Goal: Answer question/provide support

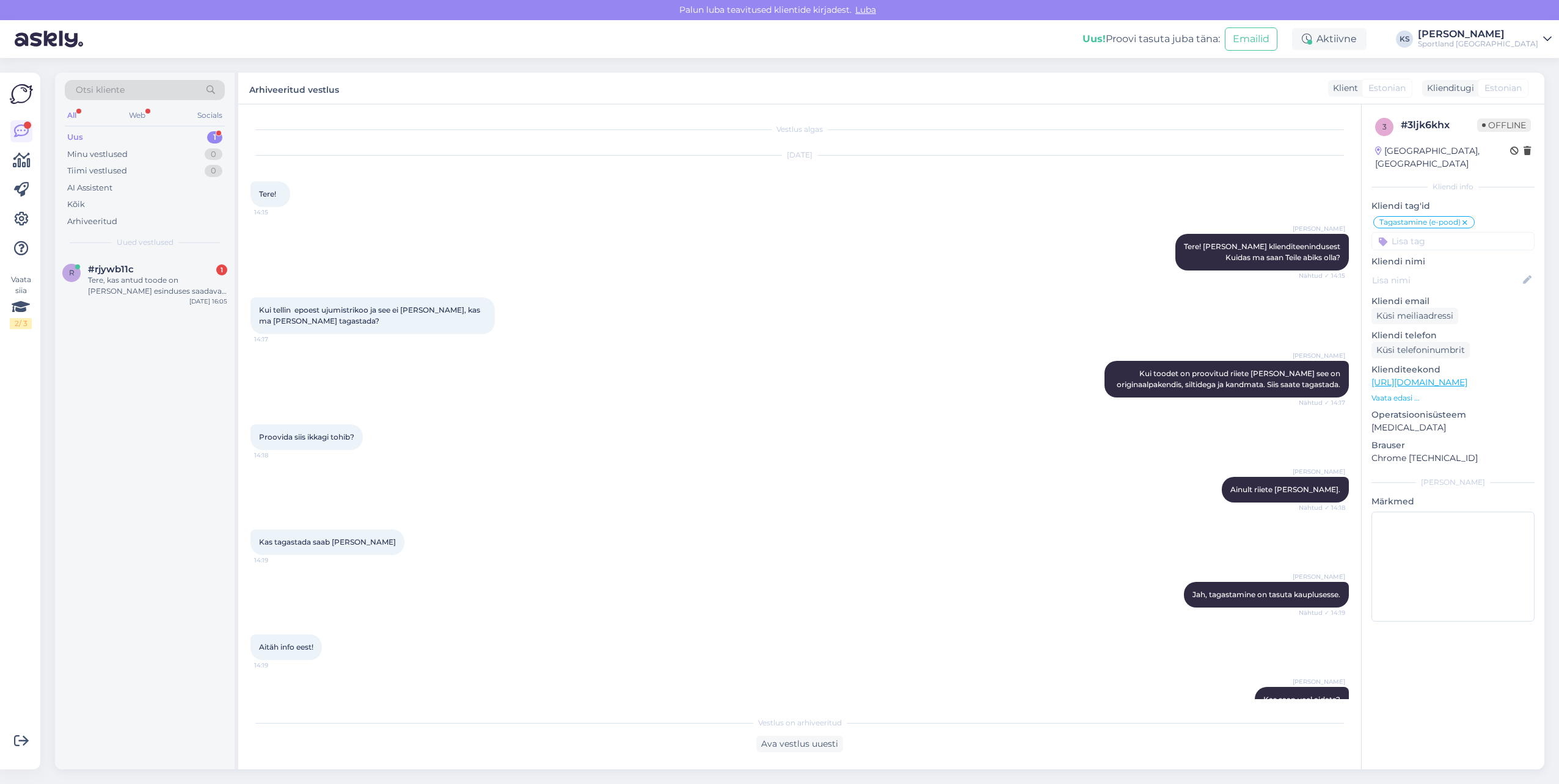
scroll to position [38, 0]
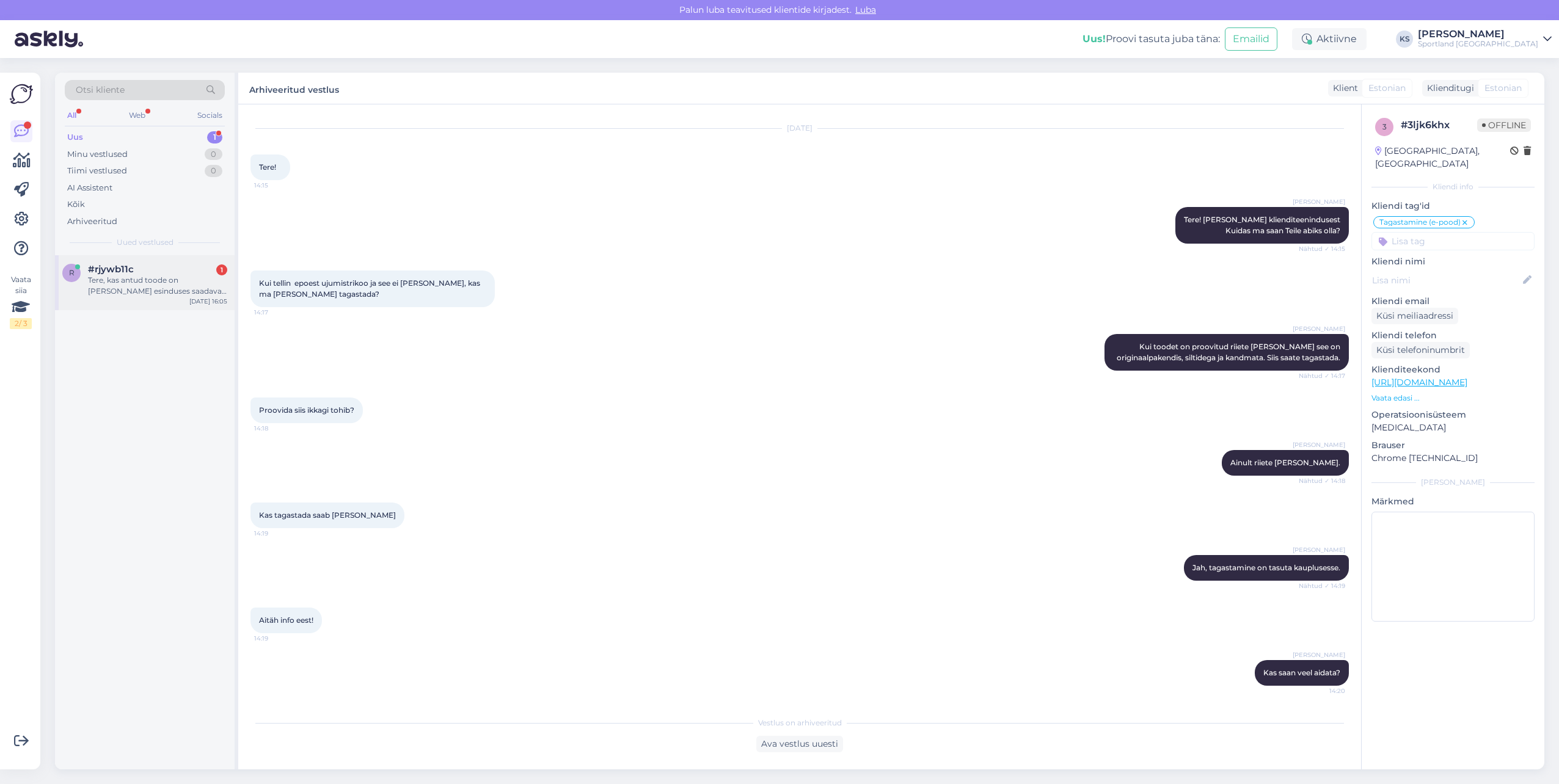
click at [172, 288] on div "Tere, kas antud toode on [PERSON_NAME] esinduses saadaval või ainult e-poes? [U…" at bounding box center [157, 286] width 140 height 22
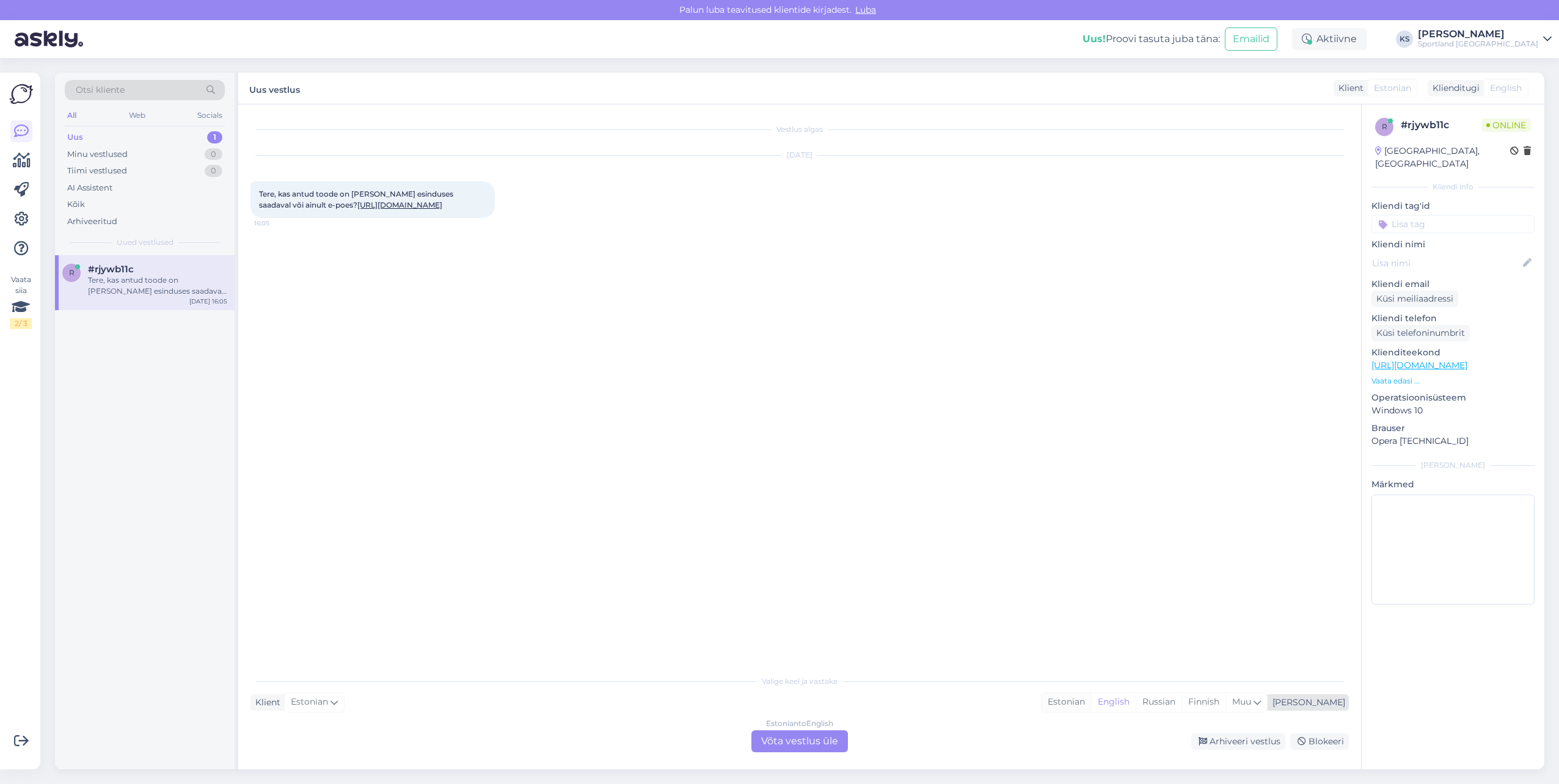
click at [1091, 700] on div "Estonian" at bounding box center [1066, 701] width 50 height 18
click at [836, 737] on div "Estonian to Estonian Võta vestlus üle" at bounding box center [800, 741] width 96 height 22
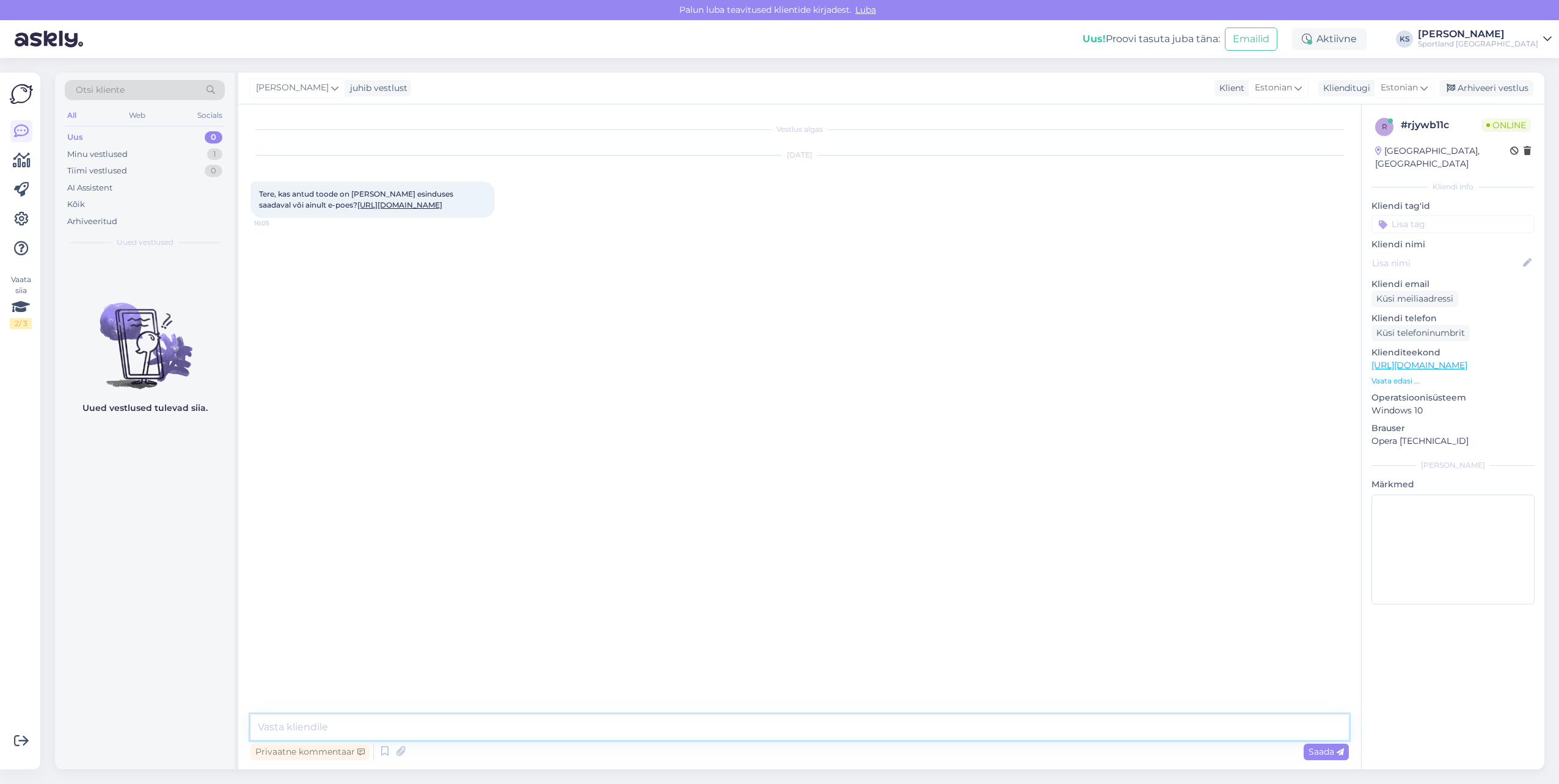
click at [1184, 731] on textarea at bounding box center [800, 727] width 1099 height 26
click at [391, 745] on icon at bounding box center [384, 751] width 15 height 18
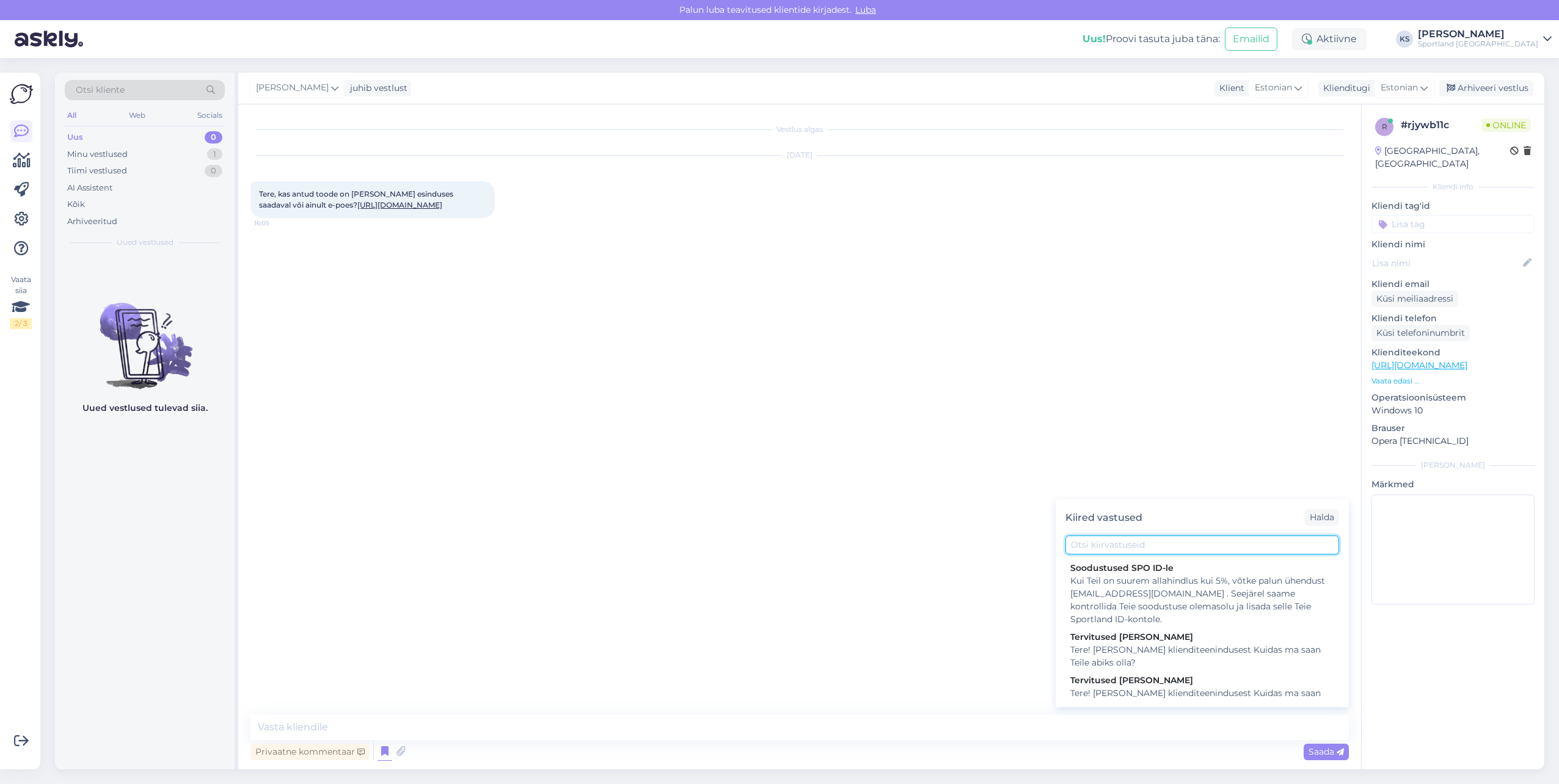
click at [1123, 539] on input "text" at bounding box center [1202, 545] width 273 height 19
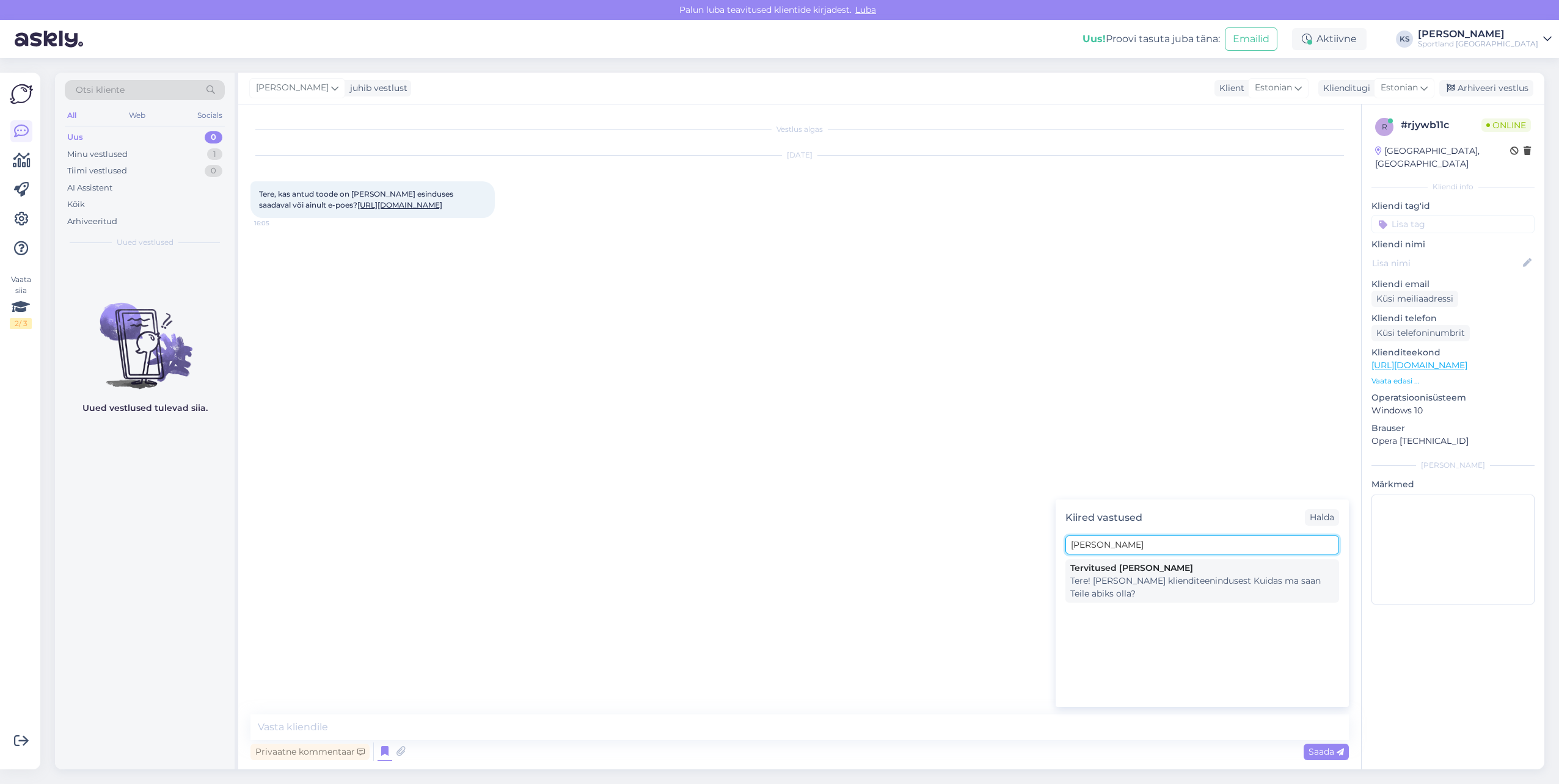
type input "[PERSON_NAME]"
click at [1091, 583] on div "Tere! [PERSON_NAME] klienditeenindusest Kuidas ma saan Teile abiks olla?" at bounding box center [1202, 587] width 264 height 26
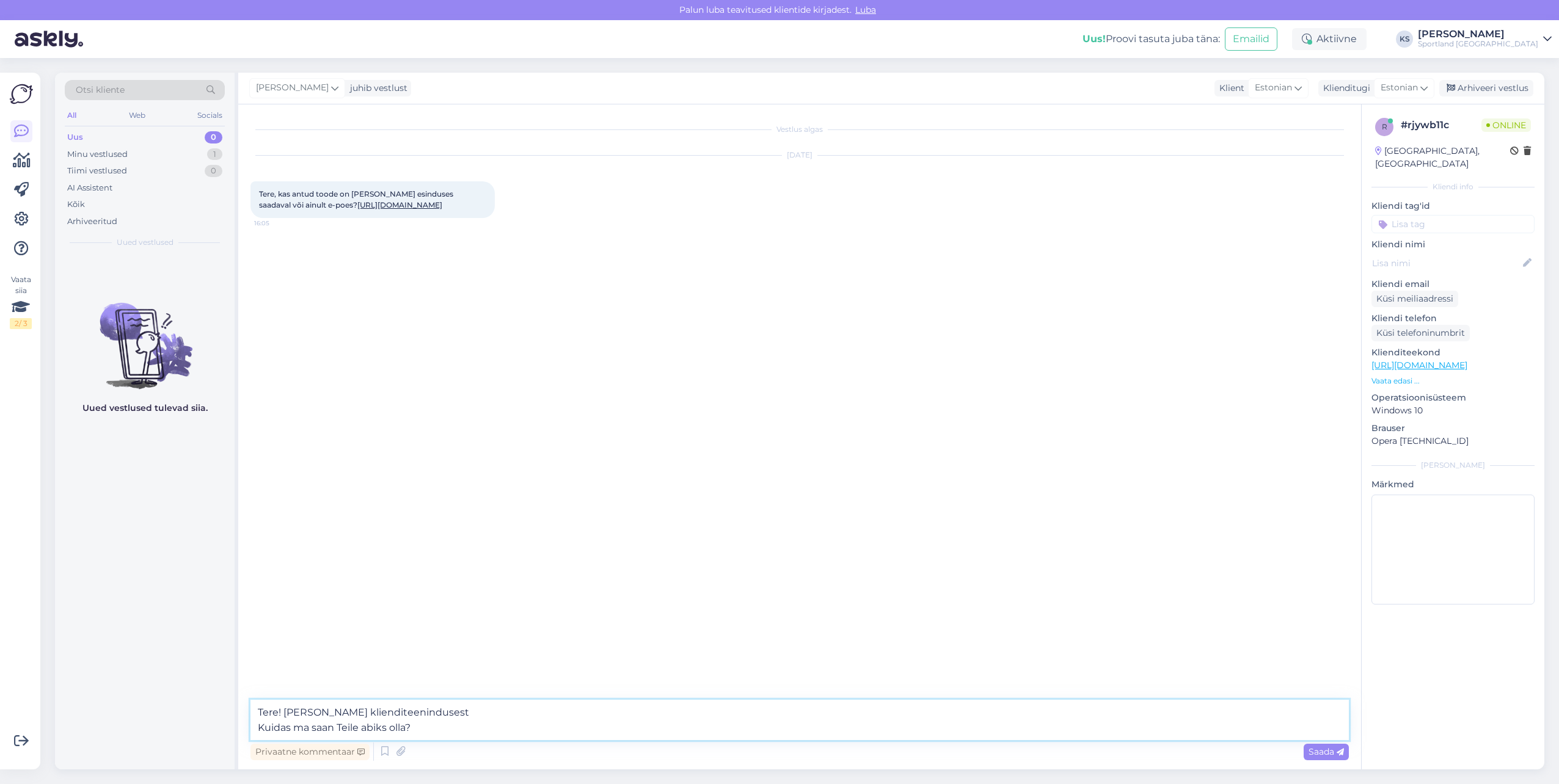
click at [377, 726] on textarea "Tere! [PERSON_NAME] klienditeenindusest Kuidas ma saan Teile abiks olla?" at bounding box center [800, 720] width 1099 height 40
type textarea "Tere! [PERSON_NAME] klienditeenindusest"
click at [368, 218] on div "Tere, kas antud toode on [PERSON_NAME] esinduses saadaval või ainult e-poes? [U…" at bounding box center [373, 199] width 244 height 37
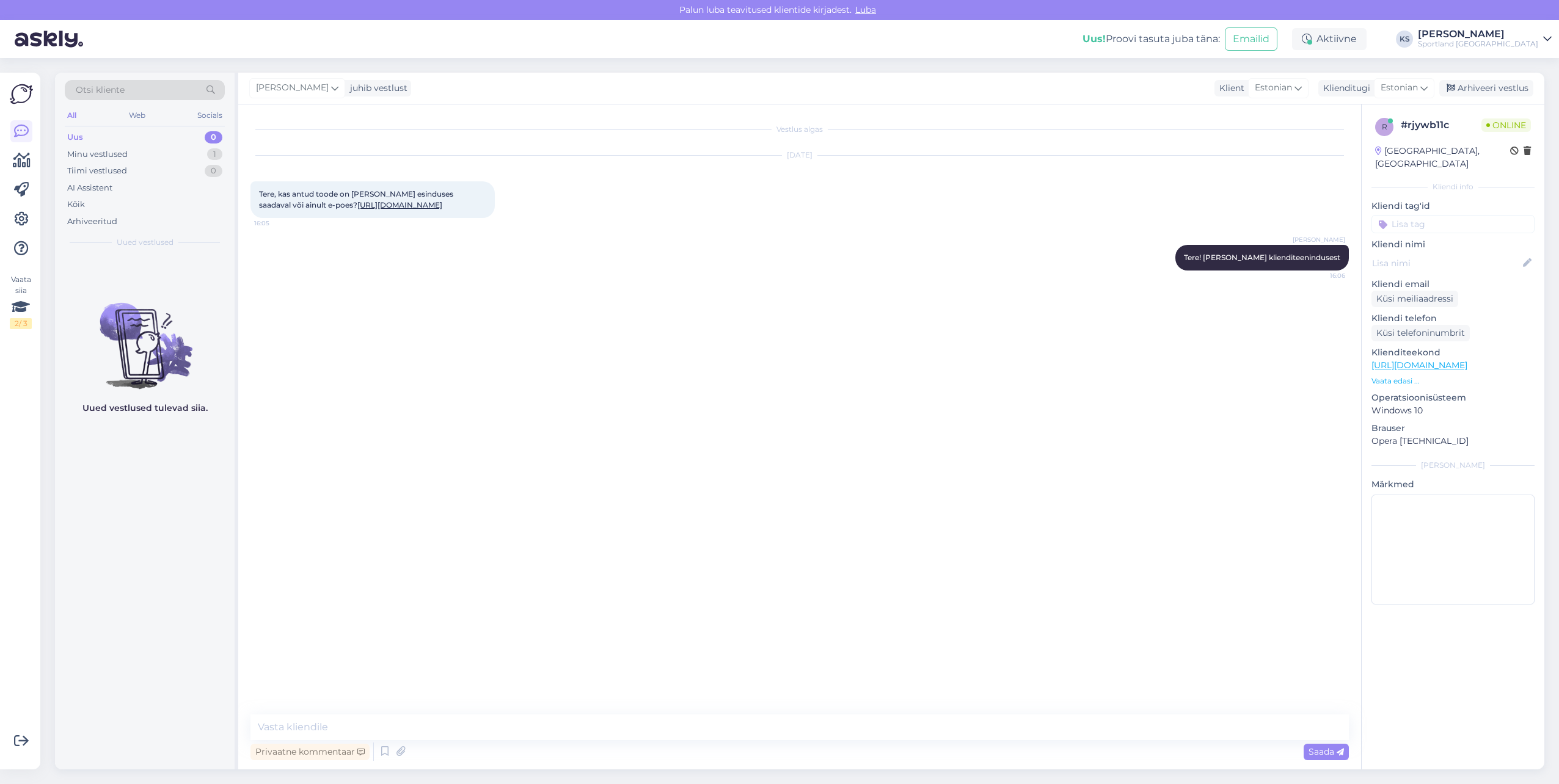
click at [368, 210] on link "[URL][DOMAIN_NAME]" at bounding box center [400, 205] width 85 height 9
click at [352, 718] on textarea at bounding box center [800, 727] width 1099 height 26
type textarea "Kohe kontrollin"
click at [1449, 216] on input at bounding box center [1452, 224] width 163 height 18
type input "saada"
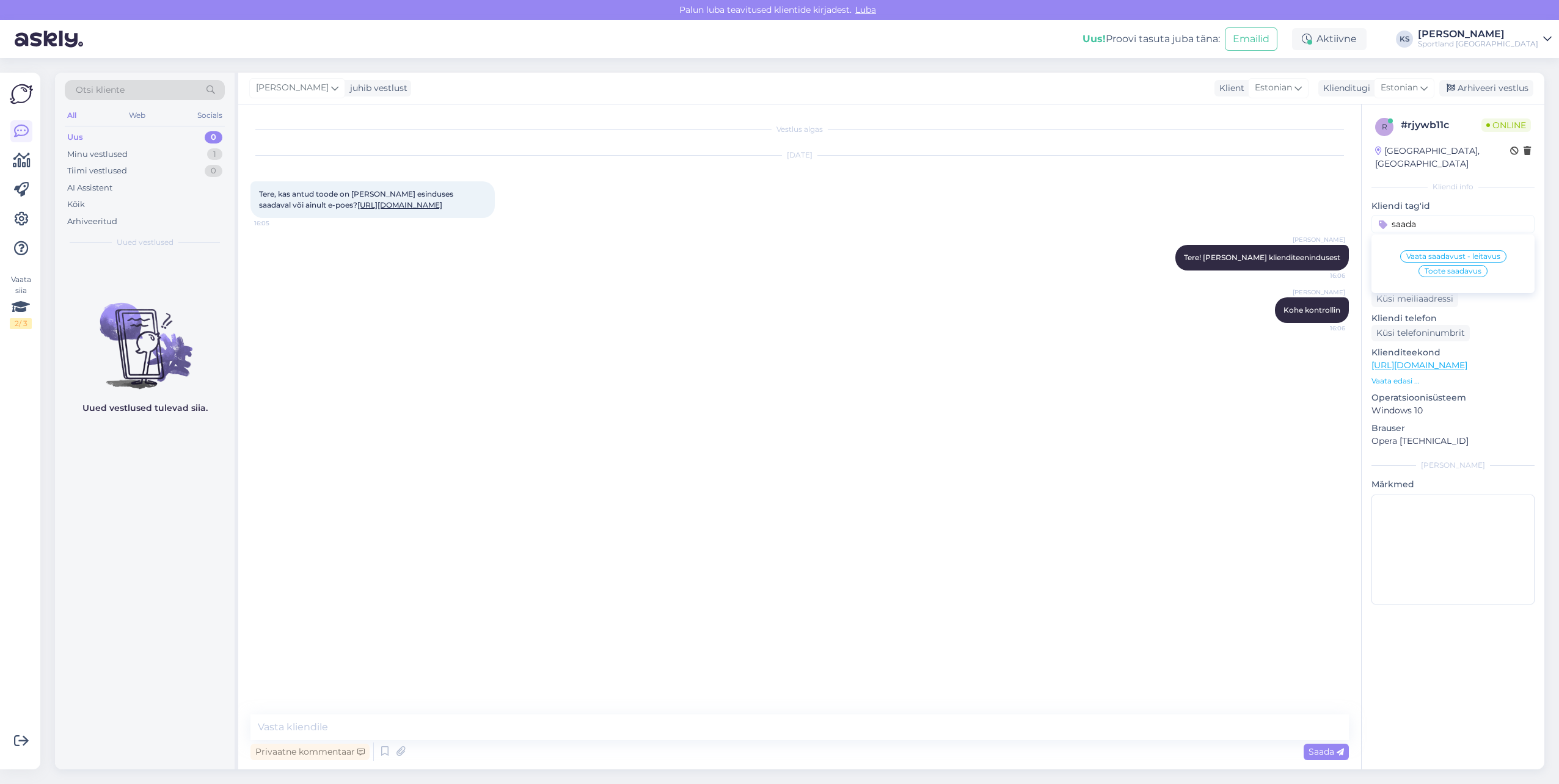
click at [1462, 267] on span "Toote saadavus" at bounding box center [1453, 271] width 57 height 7
click at [491, 734] on textarea at bounding box center [800, 727] width 1099 height 26
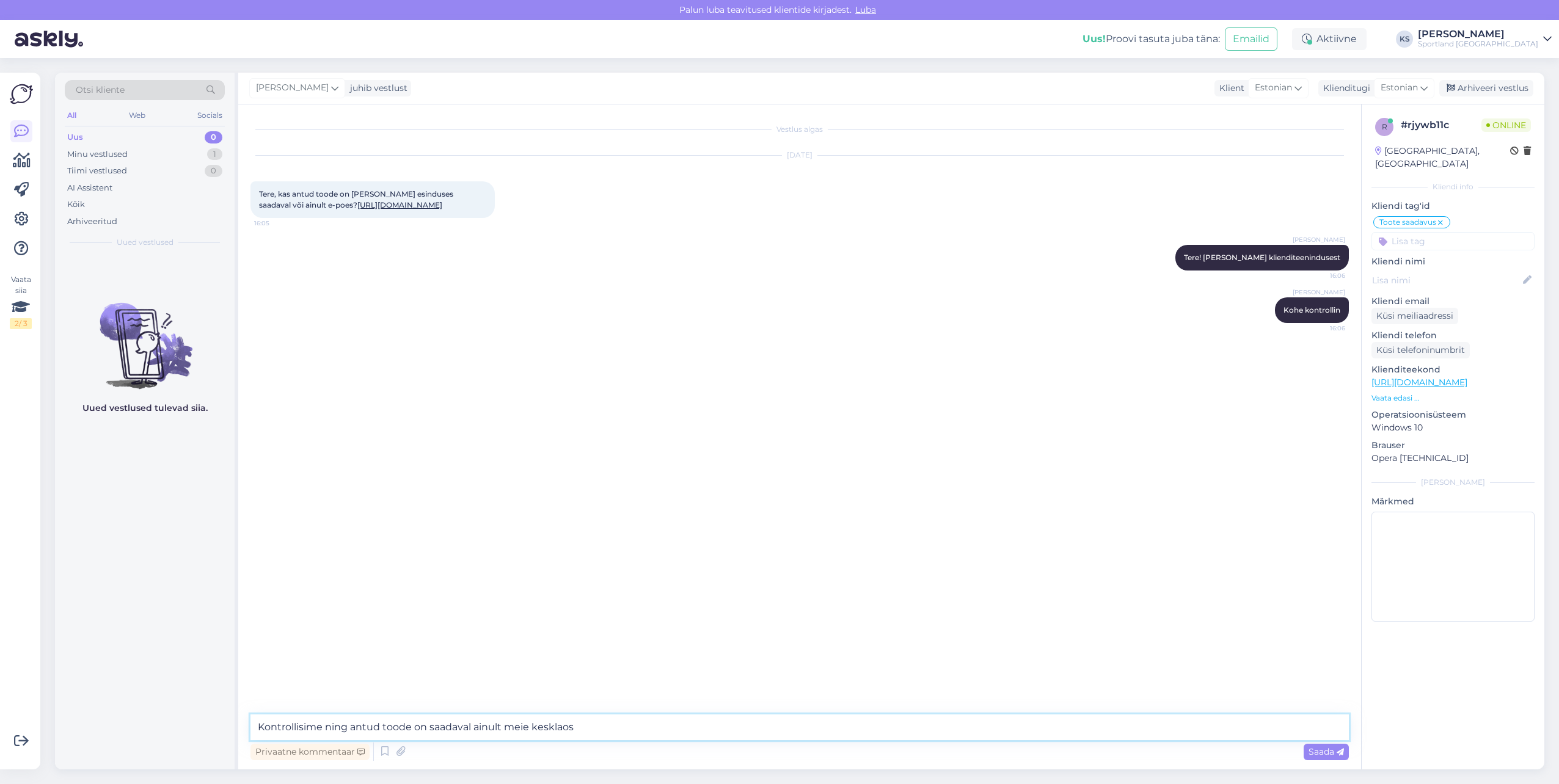
type textarea "Kontrollisime ning antud toode on saadaval ainult meie kesklaos."
click at [485, 726] on textarea "Soovi korrasl saate teha tellimuse veebipoes j amitte sobivuse korral tagastada…" at bounding box center [800, 727] width 1099 height 26
type textarea "Soovi korrasl saate teha tellimuse veebipoes [PERSON_NAME] sobivuse korral taga…"
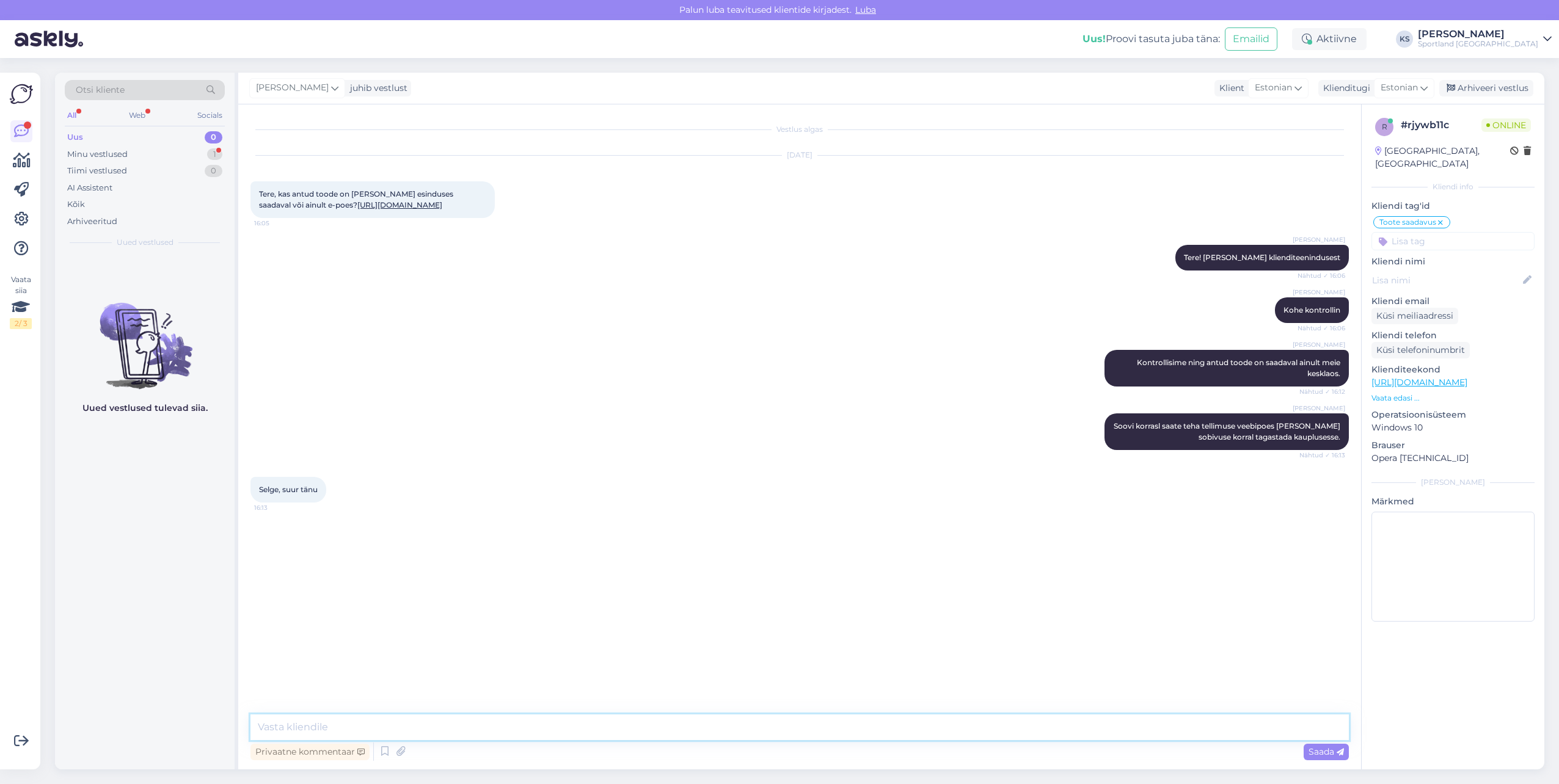
click at [373, 734] on textarea at bounding box center [800, 727] width 1099 height 26
type textarea "Ü"
type textarea "Palun, kas ma saan teile hetkel veel abiks olla?"
click at [575, 713] on div "Vestlus algas [DATE] Tere, kas antud toode on [PERSON_NAME] esinduses saadaval …" at bounding box center [800, 437] width 1123 height 665
click at [582, 721] on textarea at bounding box center [800, 727] width 1099 height 26
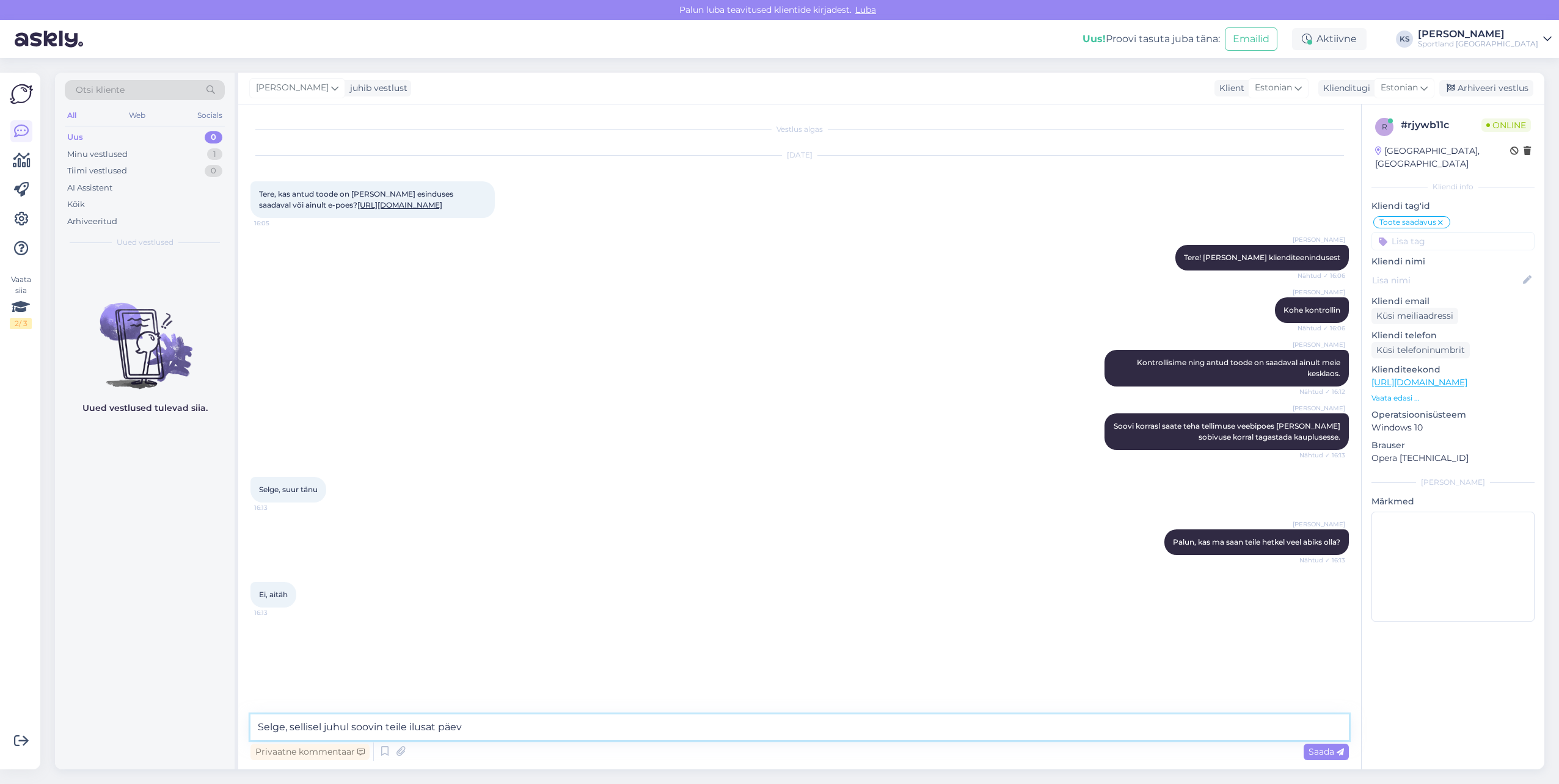
type textarea "Selge, sellisel juhul soovin teile ilusat päeva"
click at [1463, 237] on input at bounding box center [1452, 241] width 163 height 18
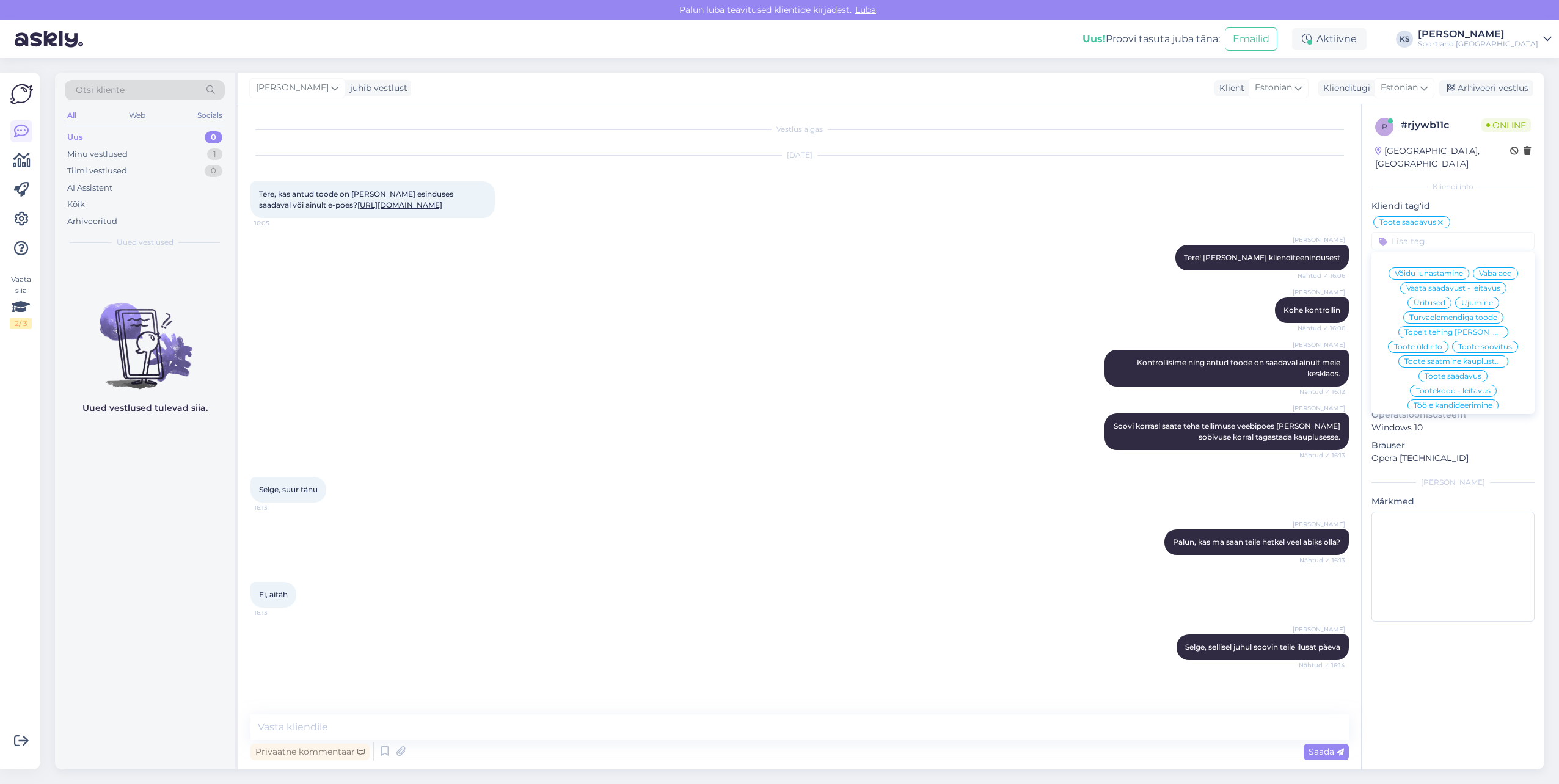
type input "s"
drag, startPoint x: 1463, startPoint y: 237, endPoint x: 1380, endPoint y: 236, distance: 83.0
click at [1380, 236] on input "s" at bounding box center [1452, 241] width 163 height 18
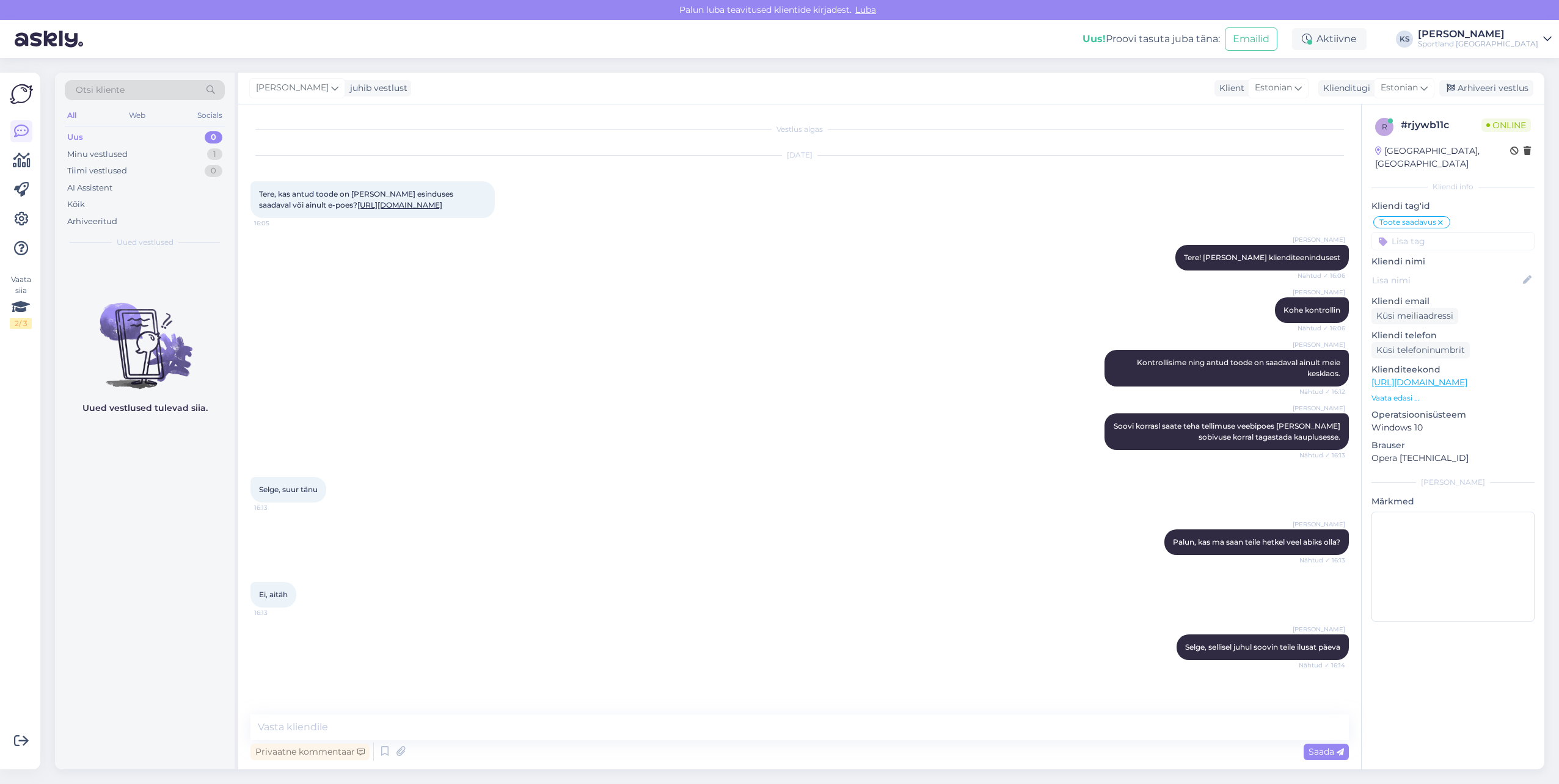
scroll to position [0, 0]
click at [1492, 83] on div "Arhiveeri vestlus" at bounding box center [1486, 88] width 94 height 17
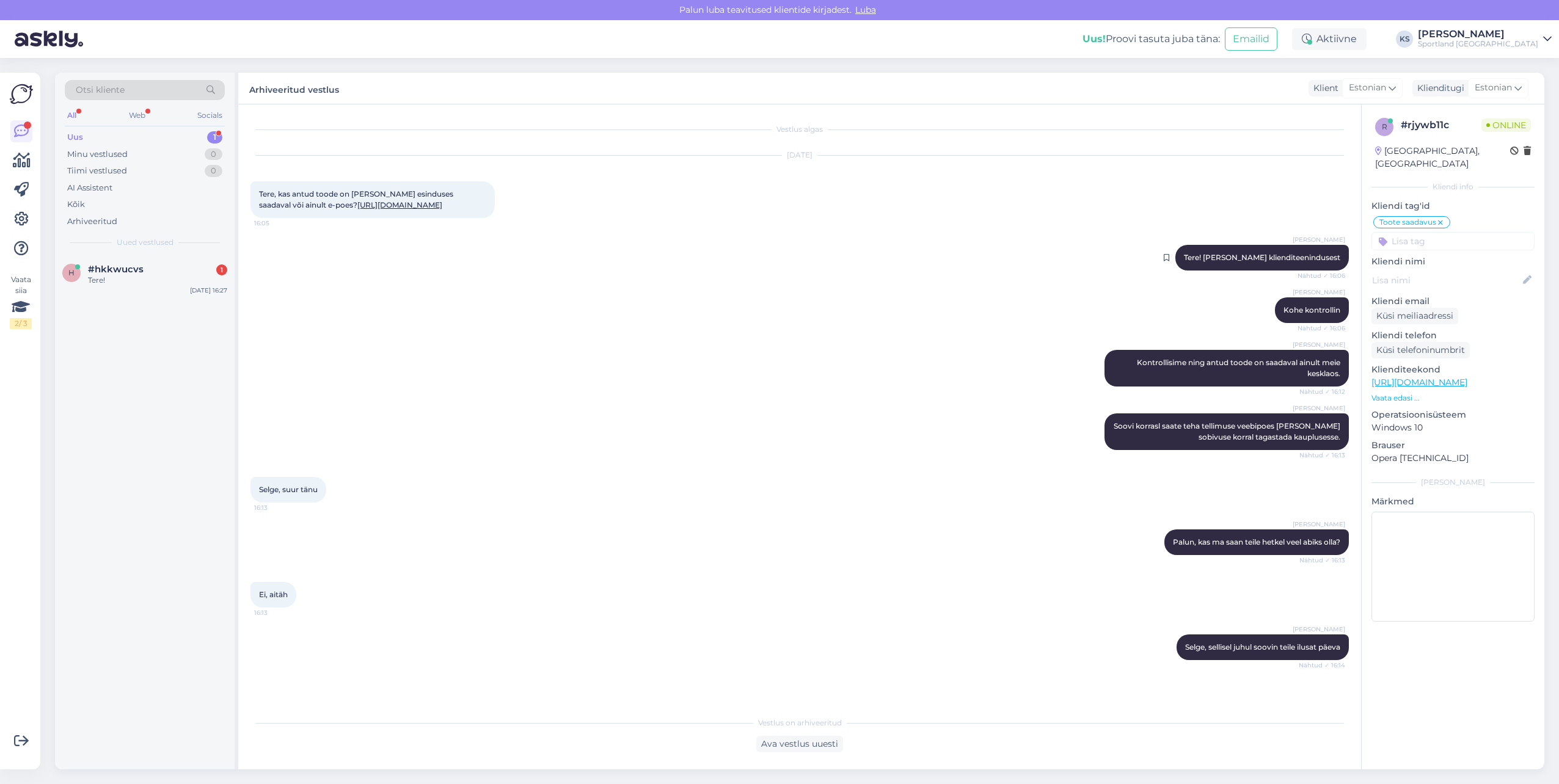
click at [1193, 262] on span "Tere! [PERSON_NAME] klienditeenindusest" at bounding box center [1262, 257] width 156 height 9
copy div "Tere! [PERSON_NAME] klienditeenindusest Nähtud ✓ 16:06"
click at [162, 283] on div "Tere!" at bounding box center [157, 280] width 140 height 11
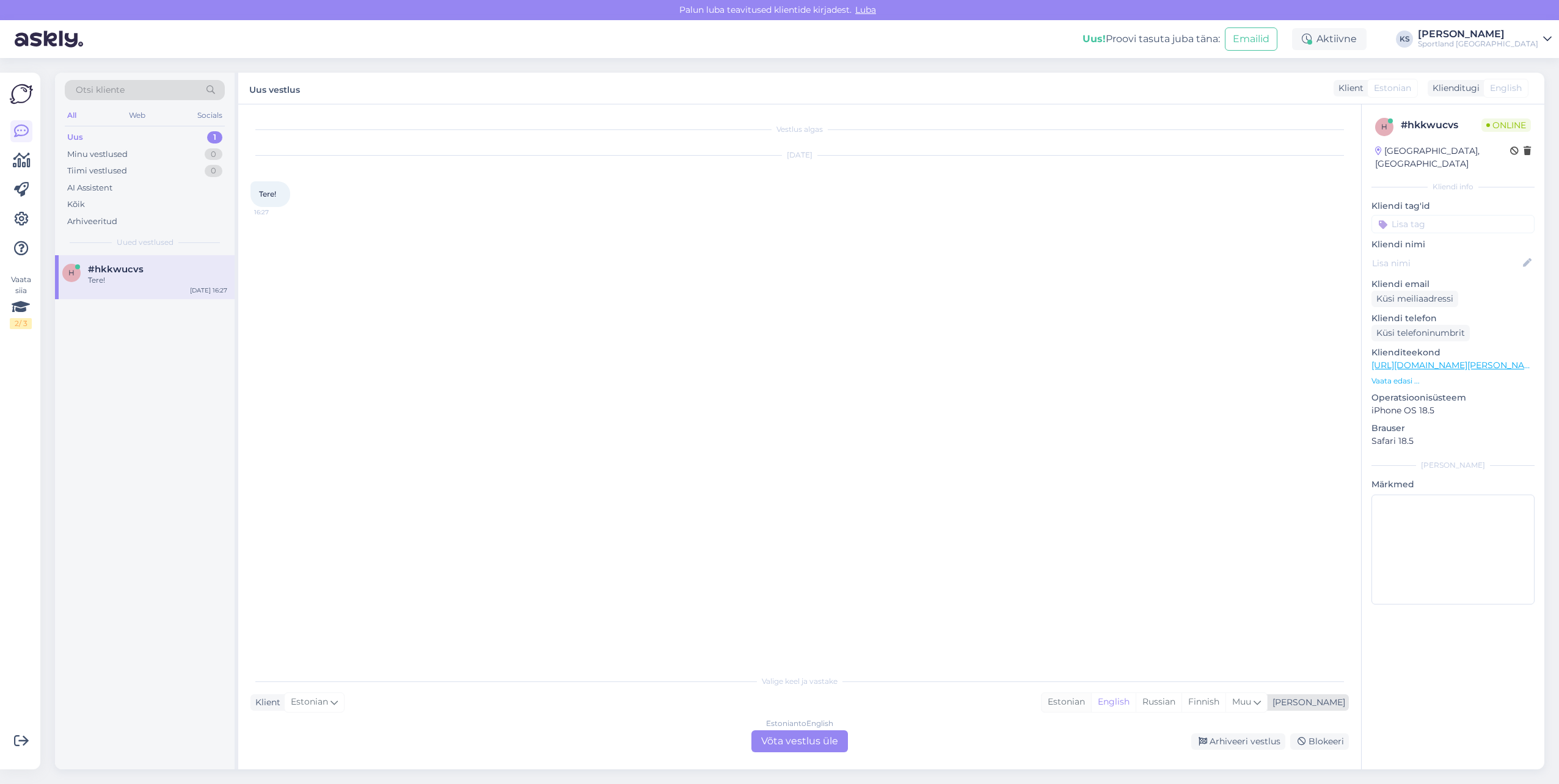
click at [1091, 708] on div "Estonian" at bounding box center [1066, 701] width 50 height 18
click at [823, 745] on div "Estonian to Estonian Võta vestlus üle" at bounding box center [800, 741] width 96 height 22
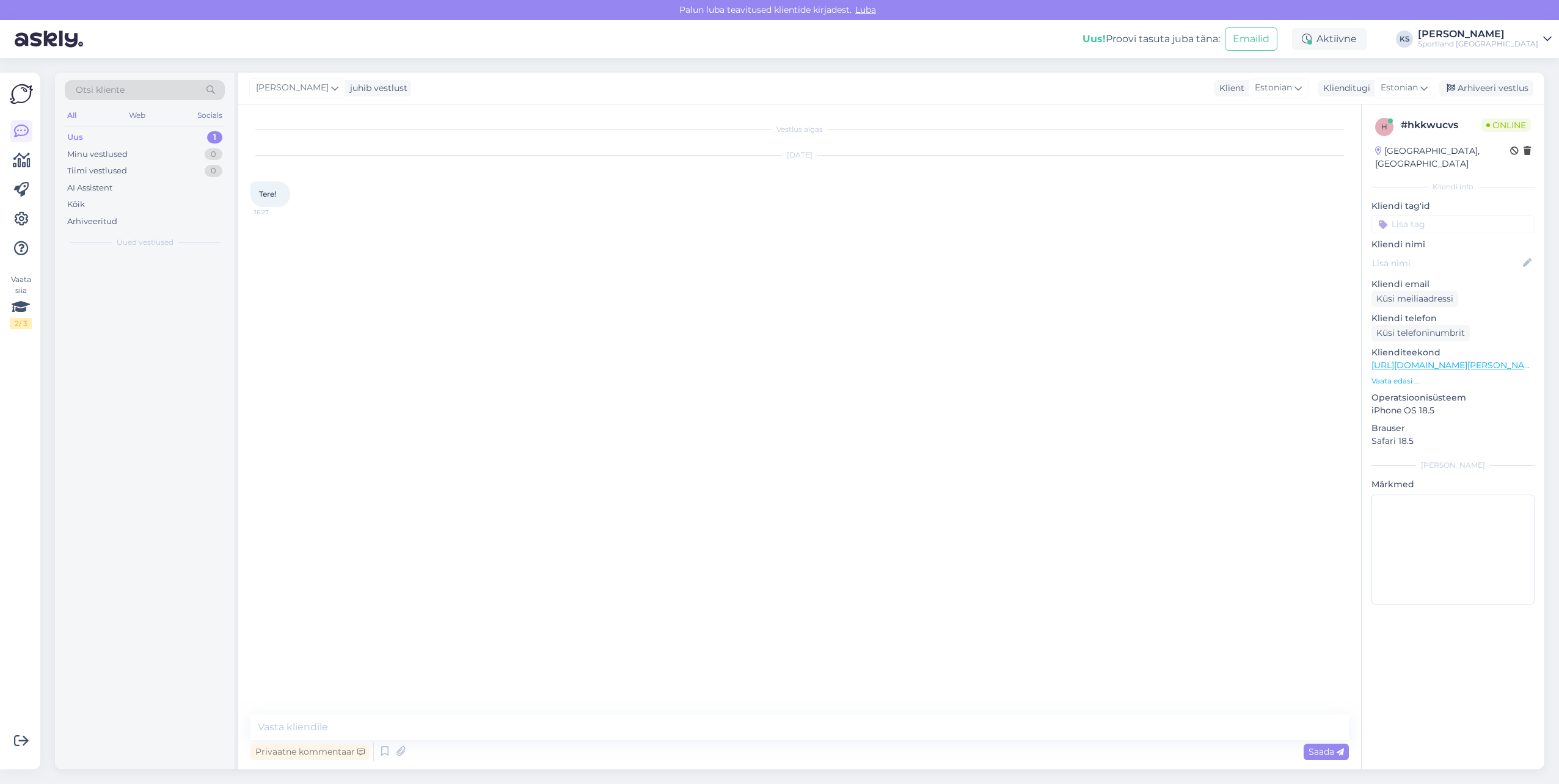
click at [830, 742] on div "Privaatne kommentaar Saada" at bounding box center [800, 752] width 1099 height 23
click at [830, 742] on div "Privaatne kommentaar Saada" at bounding box center [800, 752] width 1099 height 23
drag, startPoint x: 830, startPoint y: 742, endPoint x: 819, endPoint y: 737, distance: 12.1
click at [819, 737] on textarea at bounding box center [800, 727] width 1099 height 26
click at [809, 726] on textarea at bounding box center [800, 727] width 1099 height 26
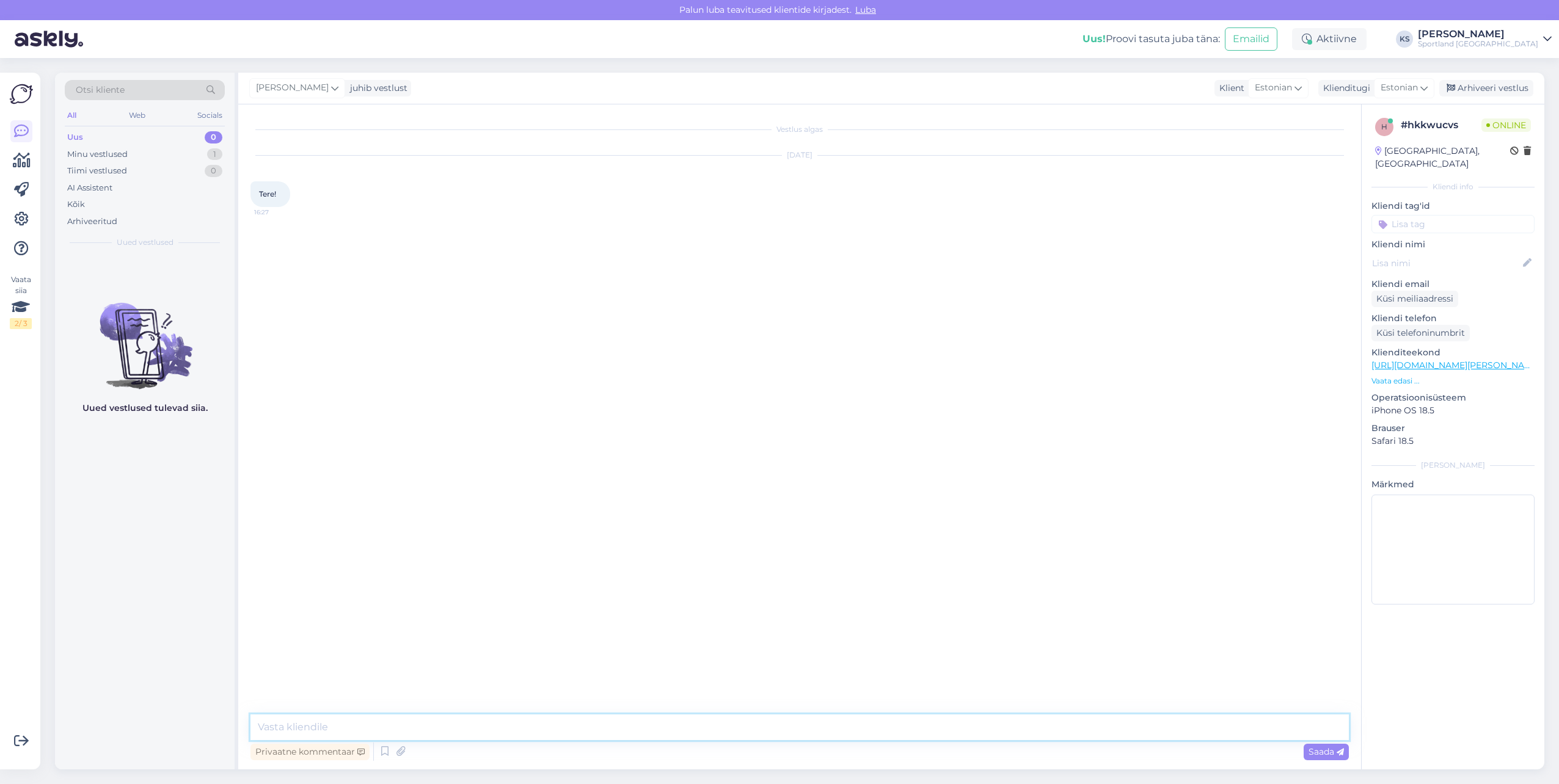
paste textarea "Tere! [PERSON_NAME] klienditeenindusest"
type textarea "Tere! [PERSON_NAME] klienditeenindusest"
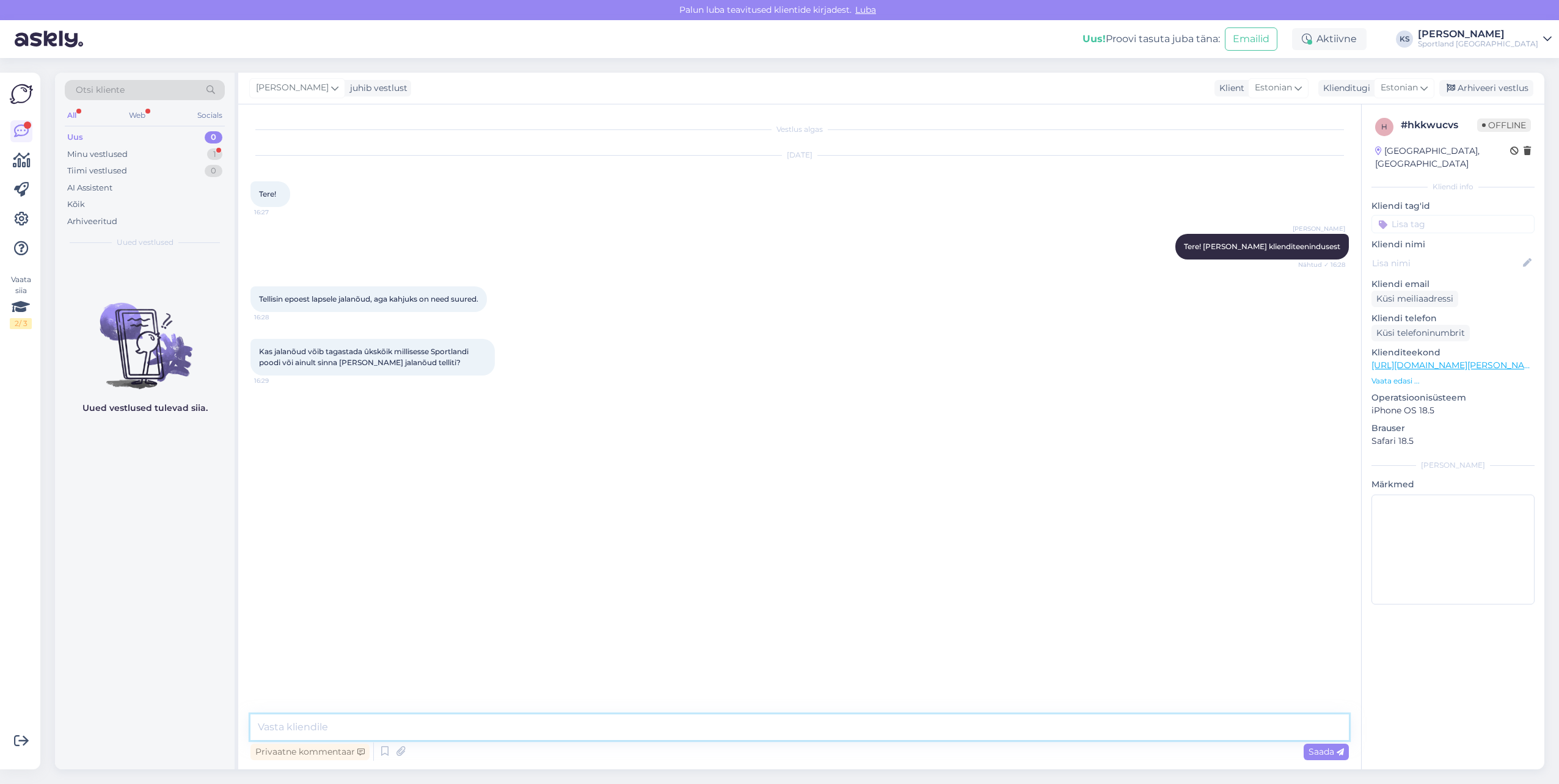
drag, startPoint x: 452, startPoint y: 720, endPoint x: 800, endPoint y: 774, distance: 352.2
click at [452, 720] on textarea at bounding box center [800, 727] width 1099 height 26
click at [468, 723] on textarea "Jah, te võite tagastada e-poest ostetud totoed kõikidesse Sportlandi kauplustes…" at bounding box center [800, 727] width 1099 height 26
click at [693, 732] on textarea "Jah, te võite tagastada e-poest ostetud tooted kõikidesse Sportlandi kauplustes…" at bounding box center [800, 727] width 1099 height 26
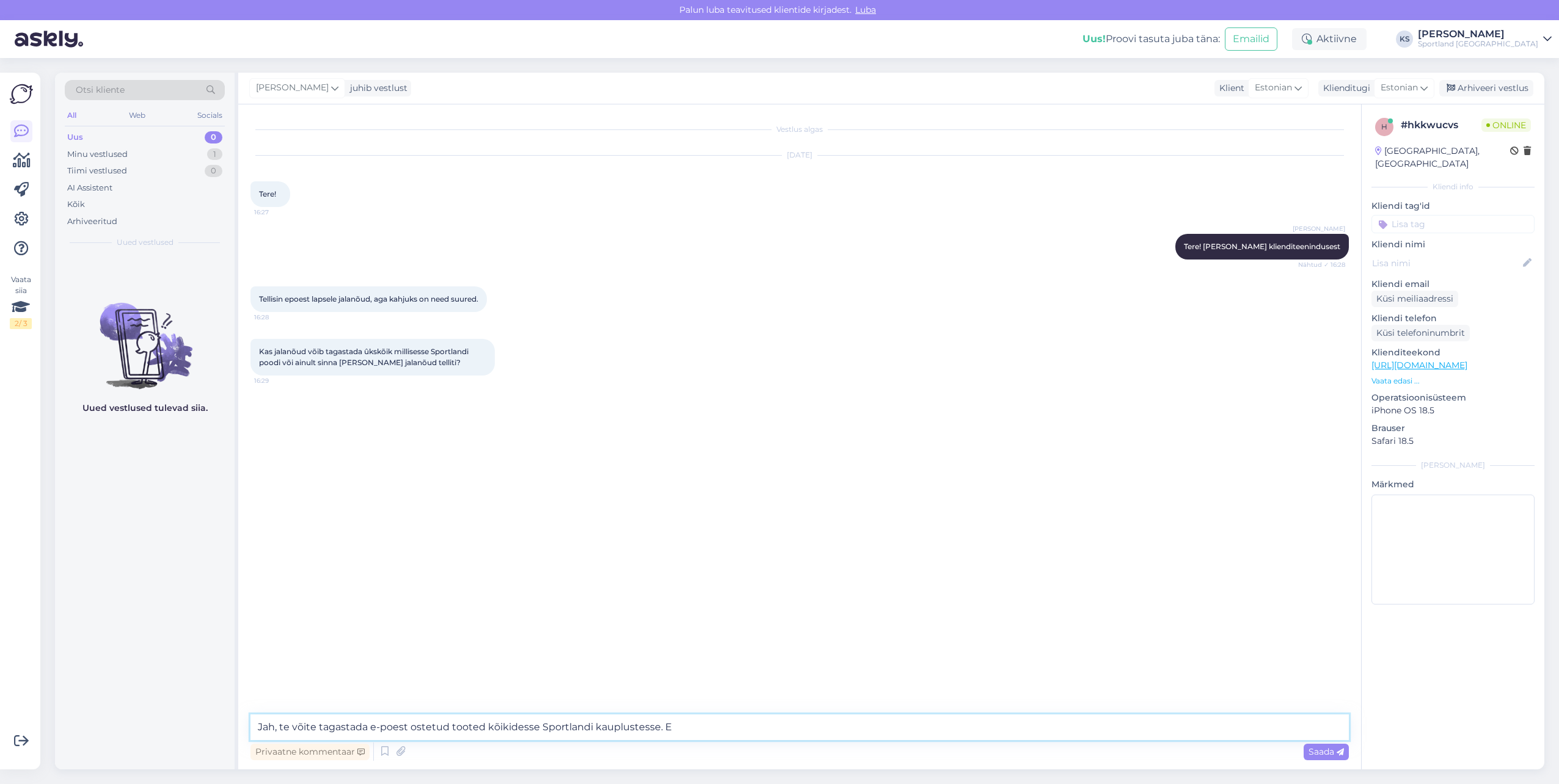
type textarea "Jah, te võite tagastada e-poest ostetud tooted kõikidesse Sportlandi kauplustes…"
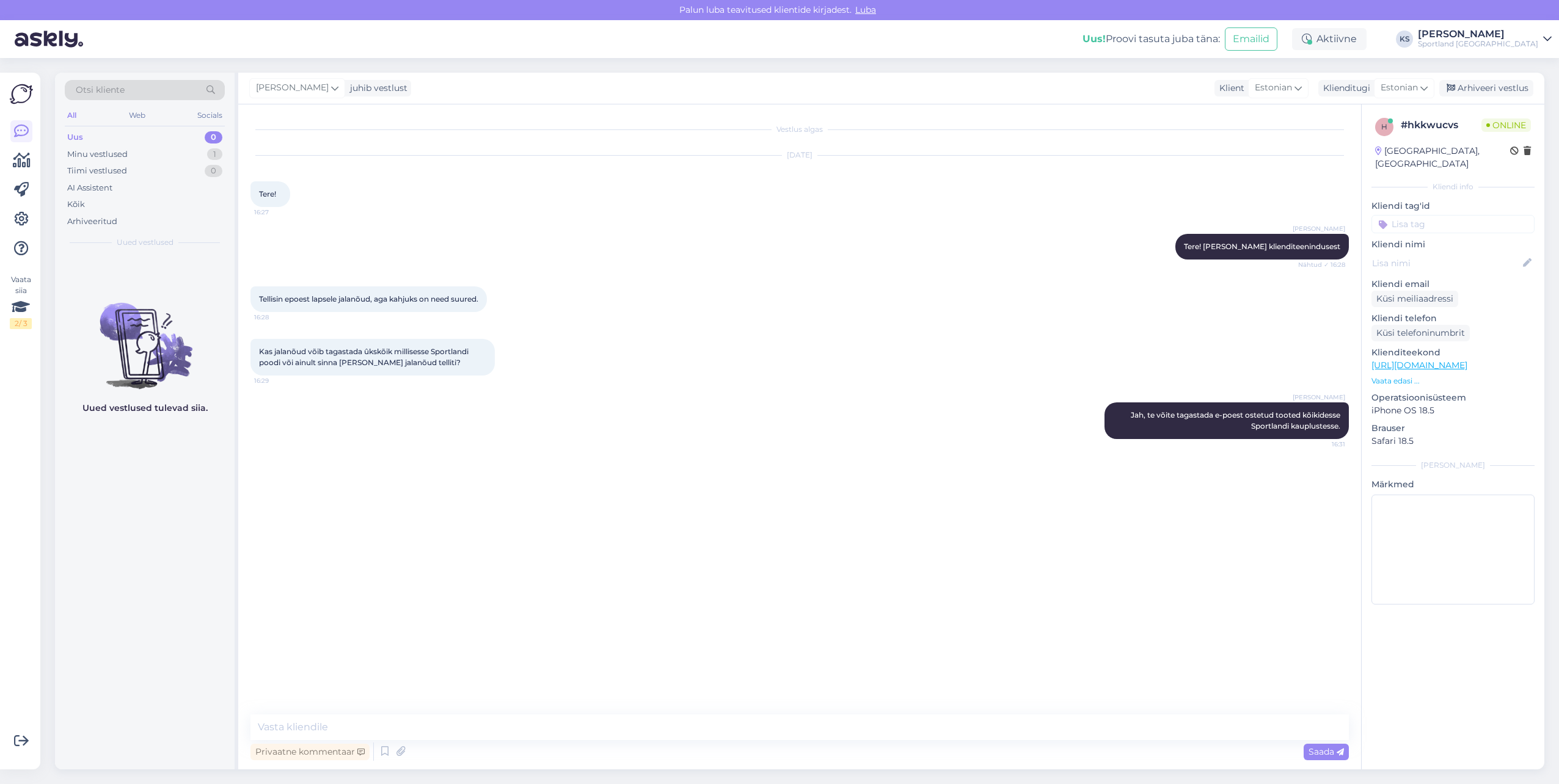
click at [1444, 215] on input at bounding box center [1452, 224] width 163 height 18
type input "tagas"
click at [1470, 267] on span "Tagastamine (e-pood)" at bounding box center [1452, 271] width 81 height 7
click at [1502, 88] on div "Arhiveeri vestlus" at bounding box center [1486, 88] width 94 height 17
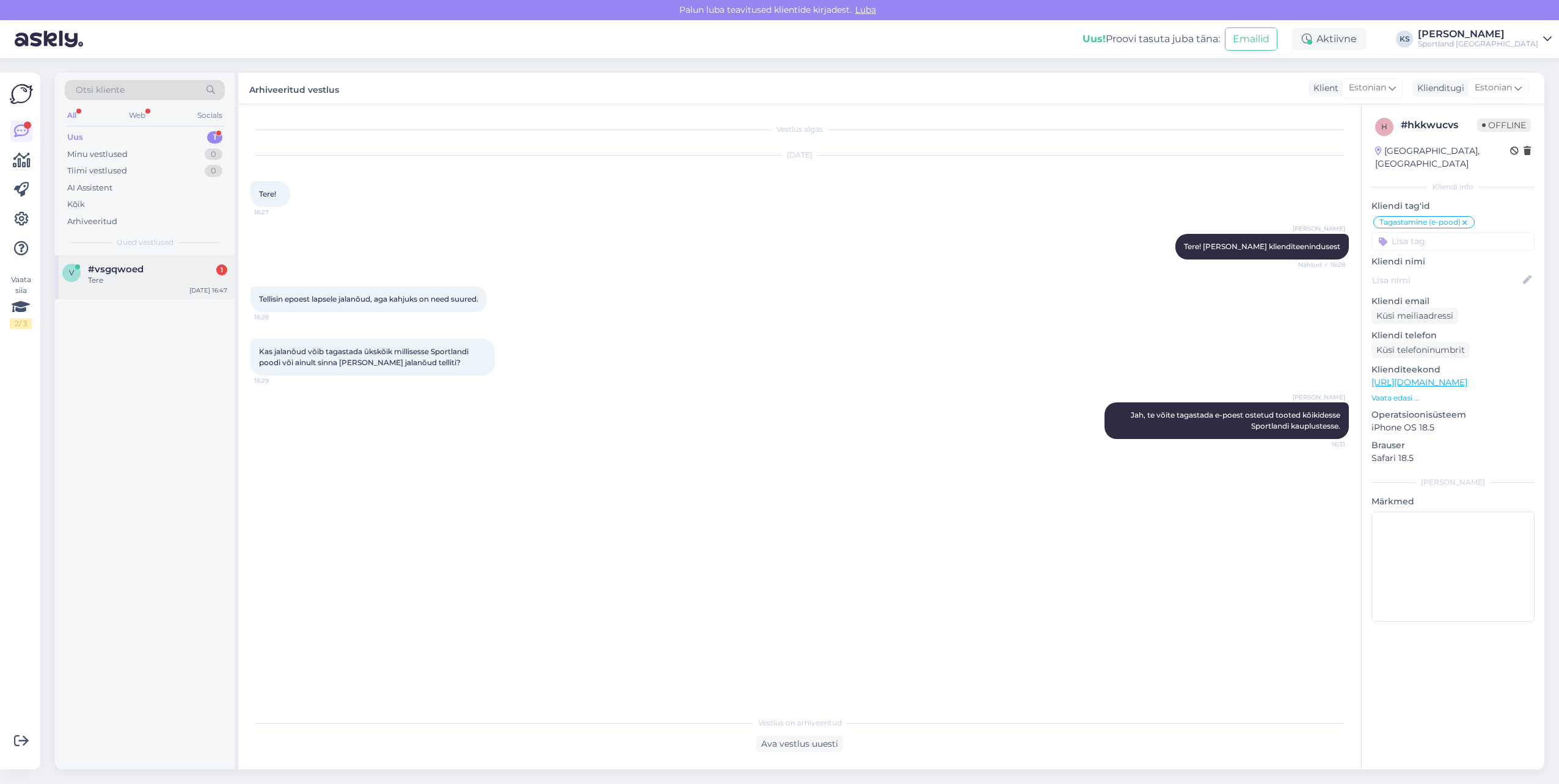
click at [197, 262] on div "v #vsgqwoed 1 Tere [DATE] 16:47" at bounding box center [145, 277] width 180 height 44
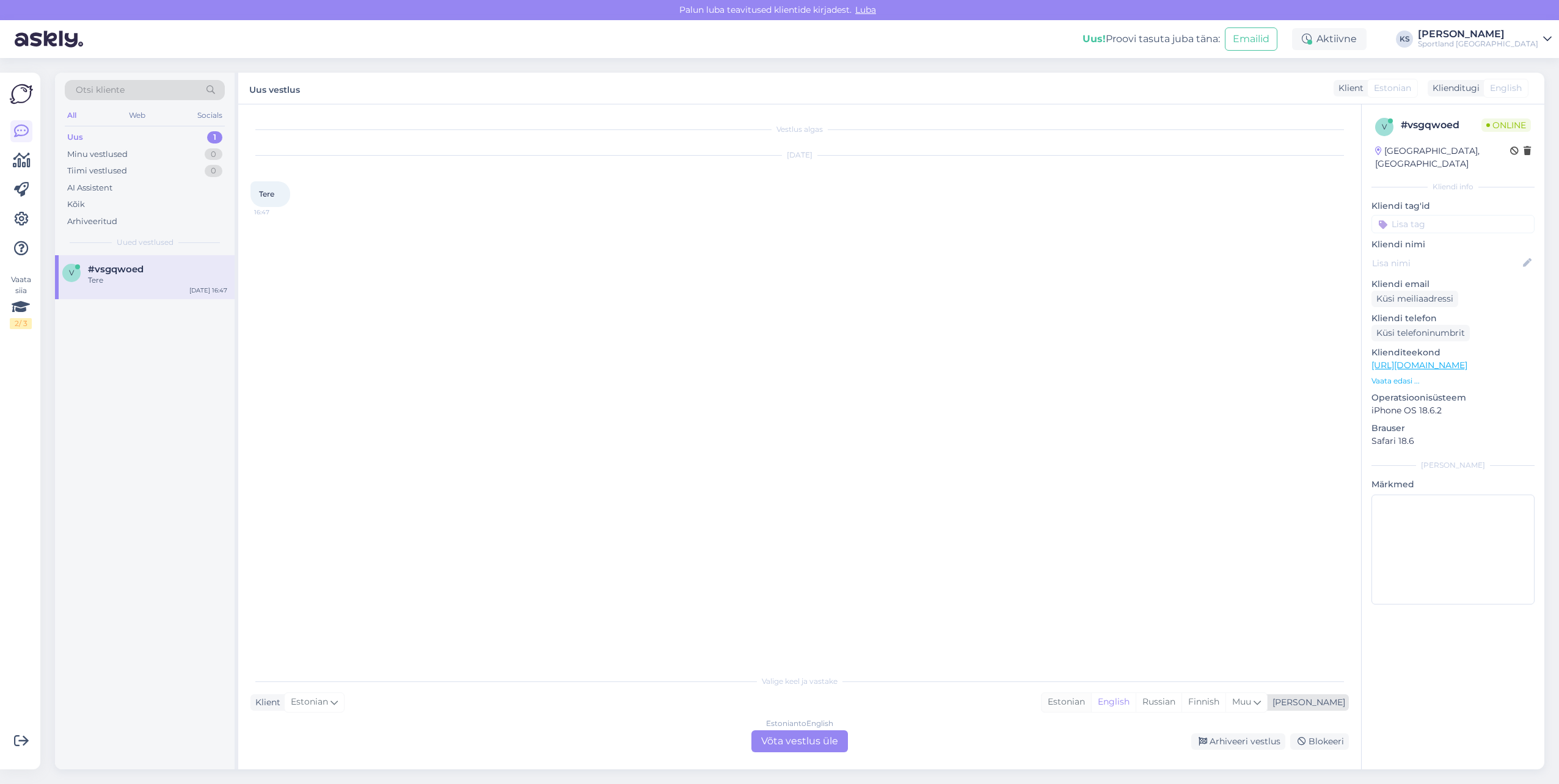
click at [1091, 699] on div "Estonian" at bounding box center [1066, 701] width 50 height 18
click at [827, 740] on div "Estonian to Estonian Võta vestlus üle" at bounding box center [800, 741] width 96 height 22
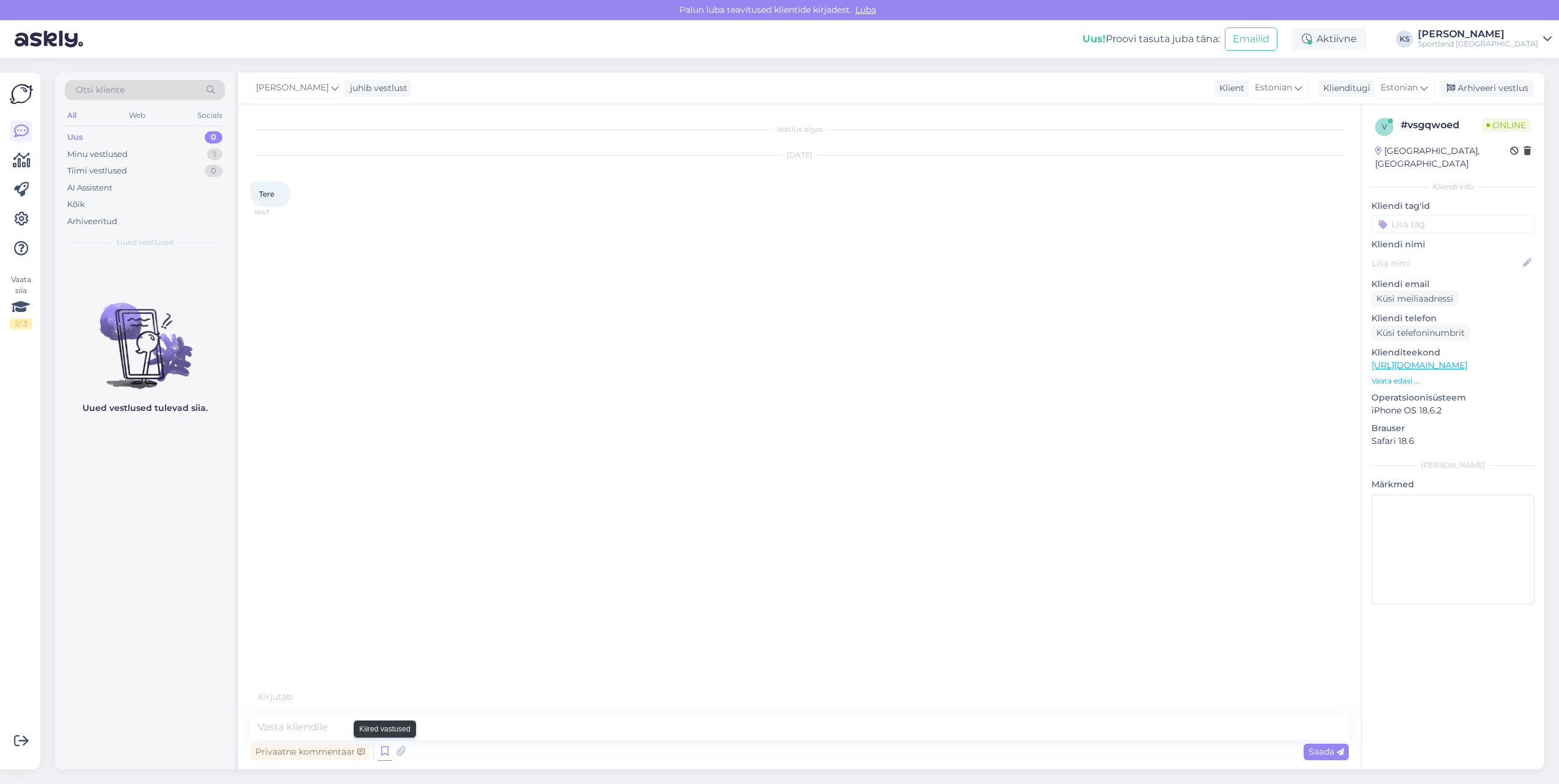
click at [387, 750] on icon at bounding box center [384, 751] width 15 height 18
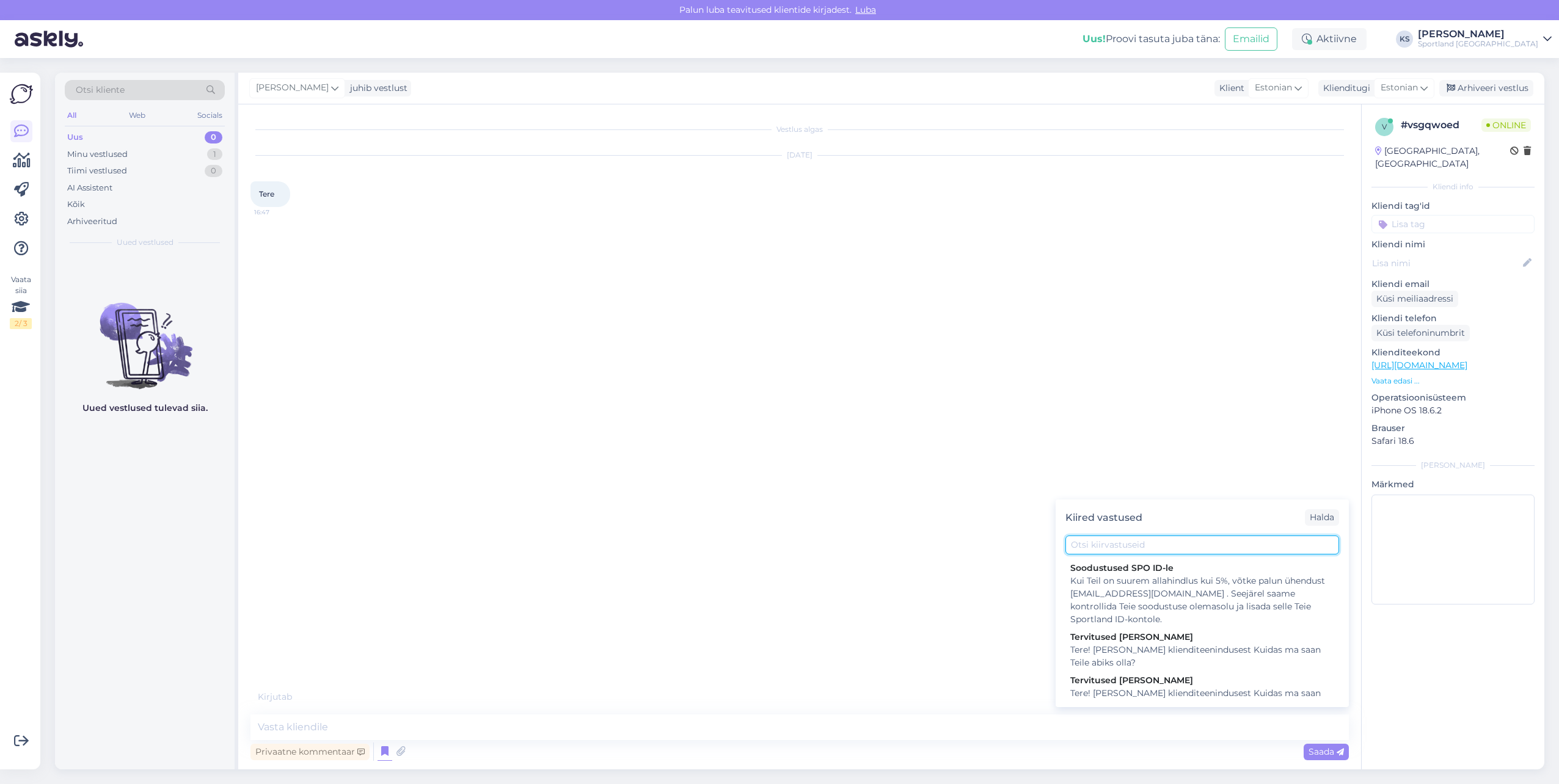
click at [1087, 544] on input "text" at bounding box center [1202, 545] width 273 height 19
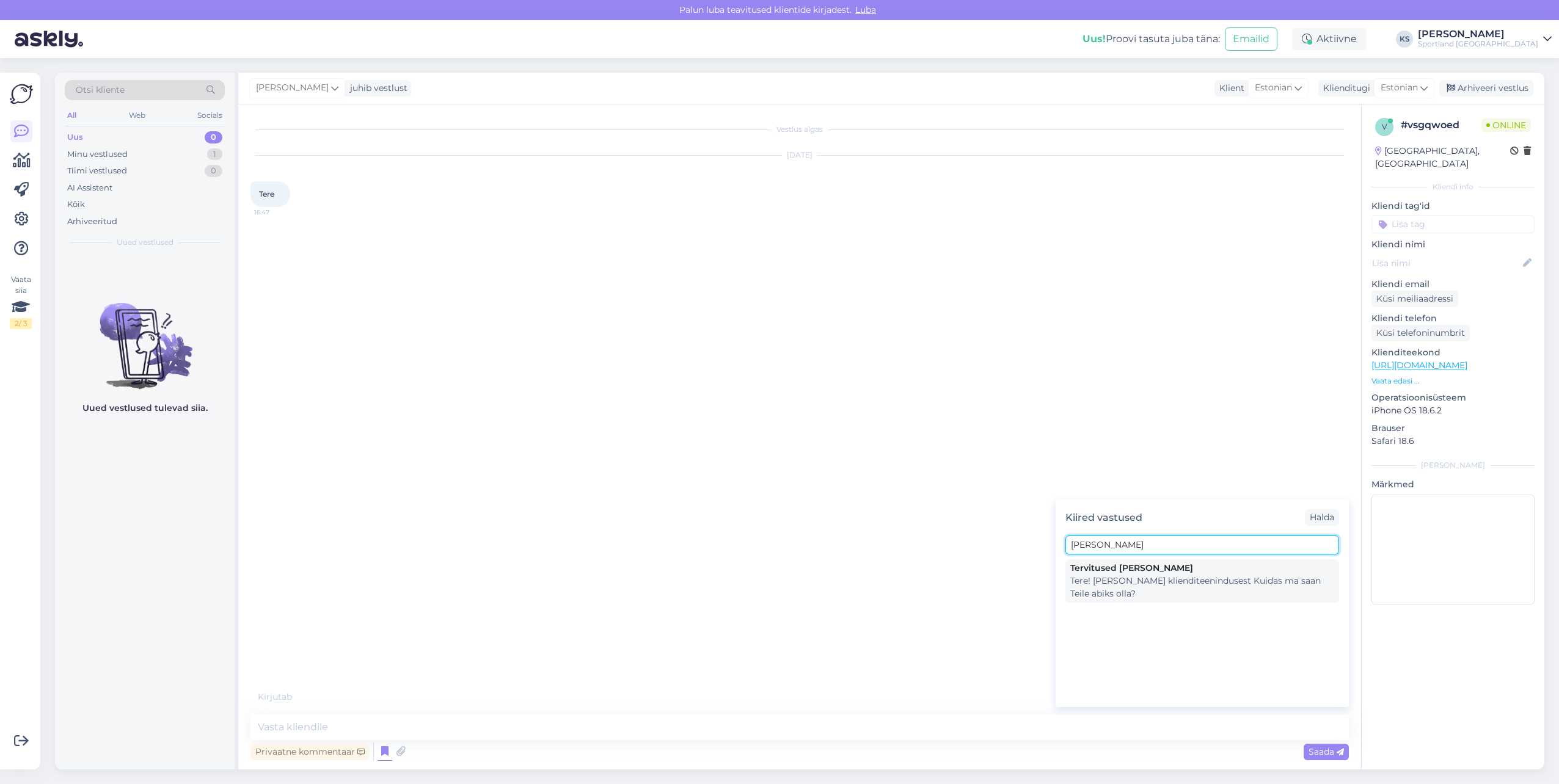
type input "[PERSON_NAME]"
click at [1207, 589] on div "Tere! [PERSON_NAME] klienditeenindusest Kuidas ma saan Teile abiks olla?" at bounding box center [1202, 587] width 264 height 26
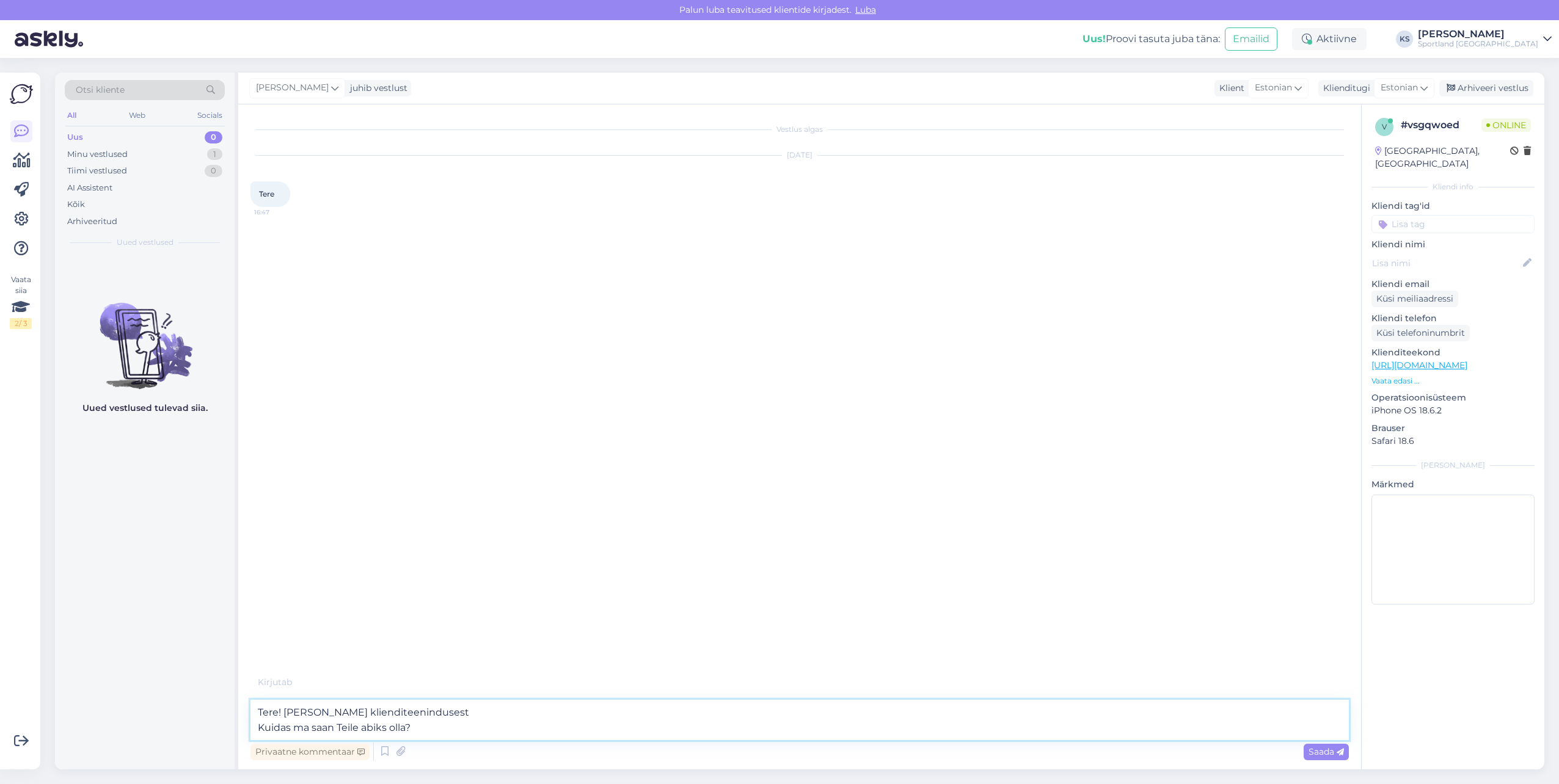
click at [303, 723] on textarea "Tere! [PERSON_NAME] klienditeenindusest Kuidas ma saan Teile abiks olla?" at bounding box center [800, 720] width 1099 height 40
type textarea "Tere! [PERSON_NAME] klienditeenindusest"
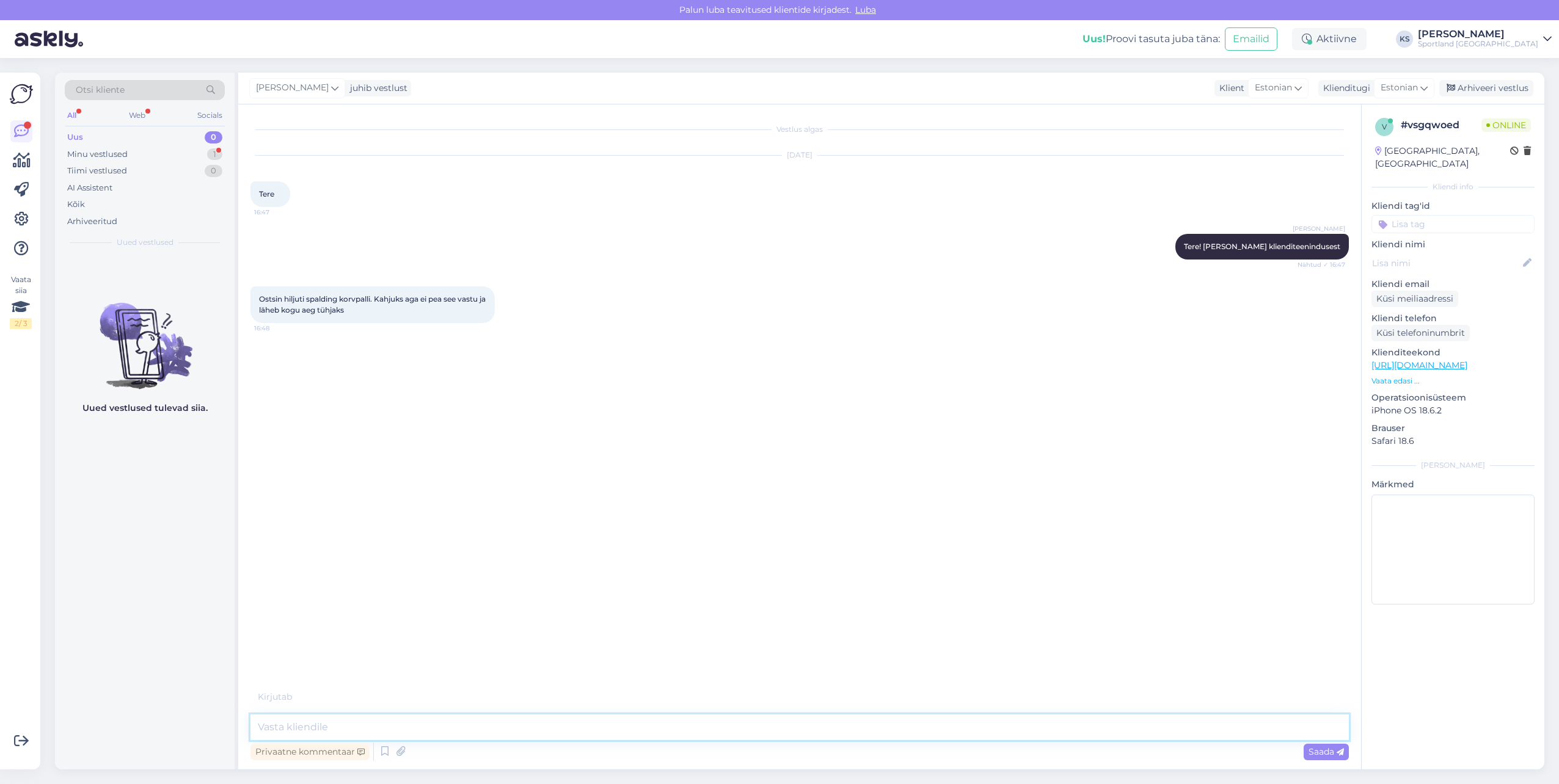
click at [394, 736] on textarea at bounding box center [800, 727] width 1099 height 26
type textarea "K"
type textarea "[PERSON_NAME], et tegemist on defektse tootega, siis palume"
click at [381, 745] on icon at bounding box center [384, 751] width 15 height 18
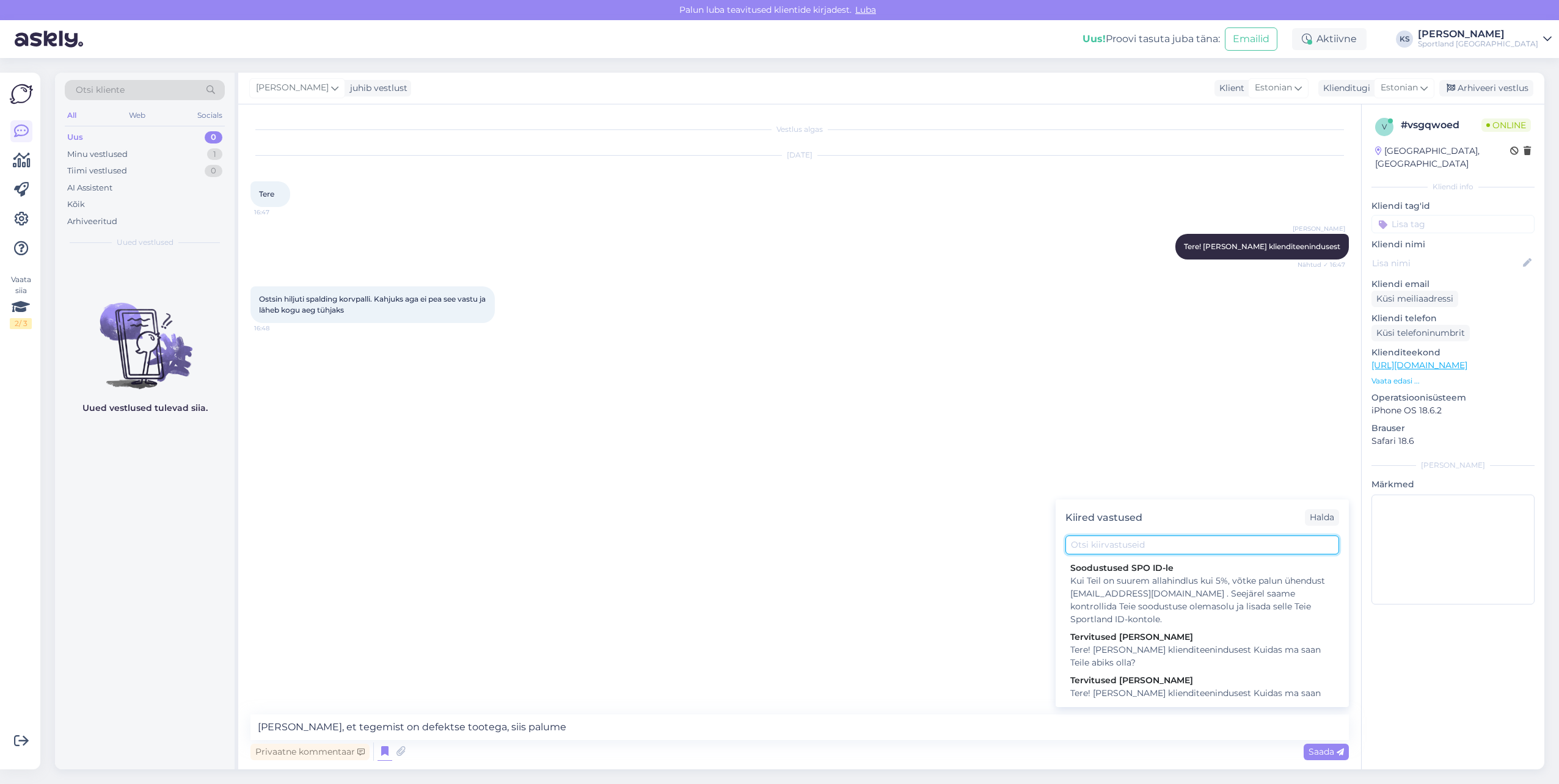
click at [1107, 547] on input "text" at bounding box center [1202, 545] width 273 height 19
type input "praak"
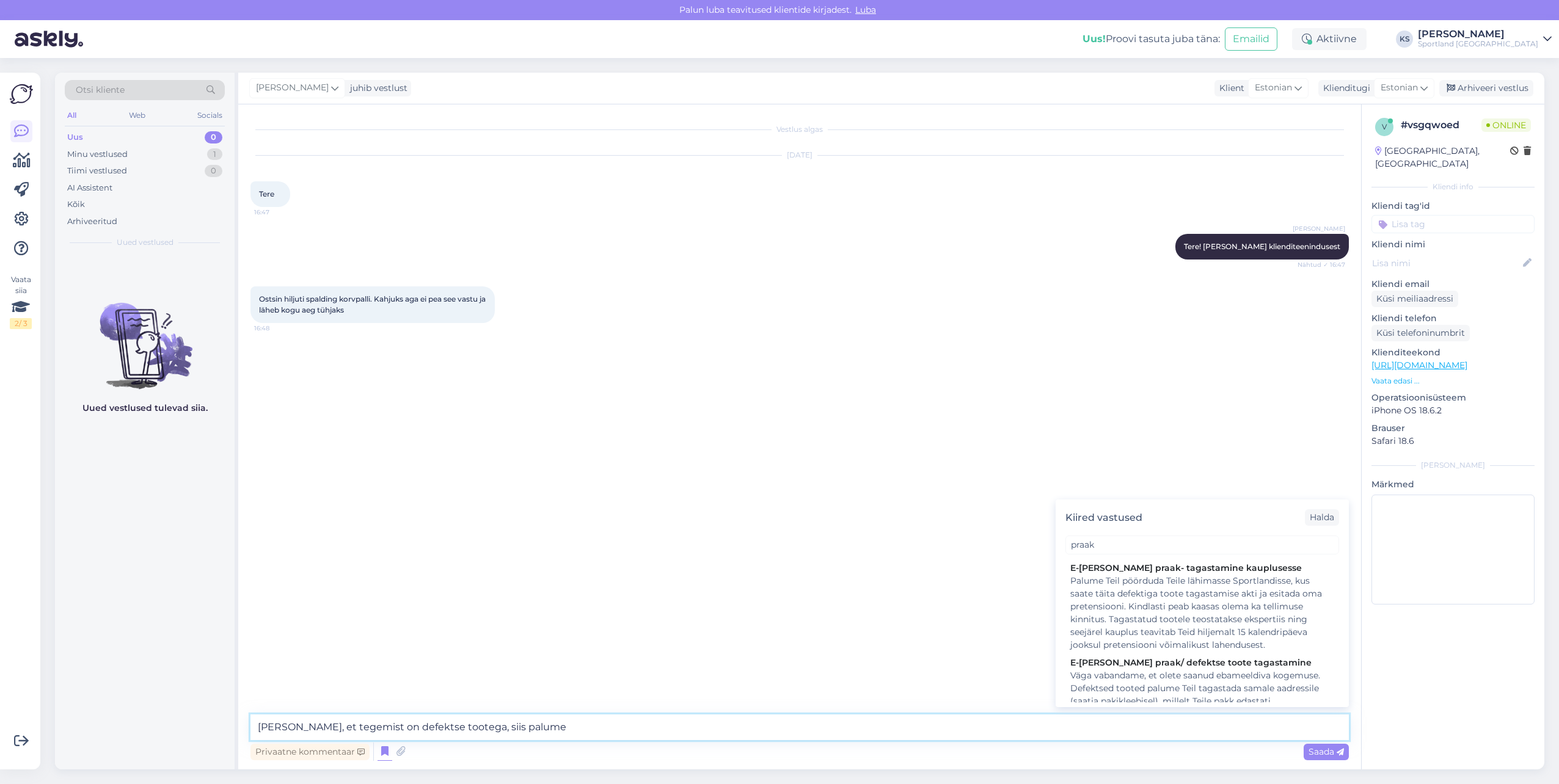
drag, startPoint x: 607, startPoint y: 731, endPoint x: 99, endPoint y: 730, distance: 508.0
click at [99, 730] on div "Otsi kliente All Web Socials Uus 0 Minu vestlused 1 Tiimi vestlused 0 AI Assist…" at bounding box center [799, 421] width 1489 height 697
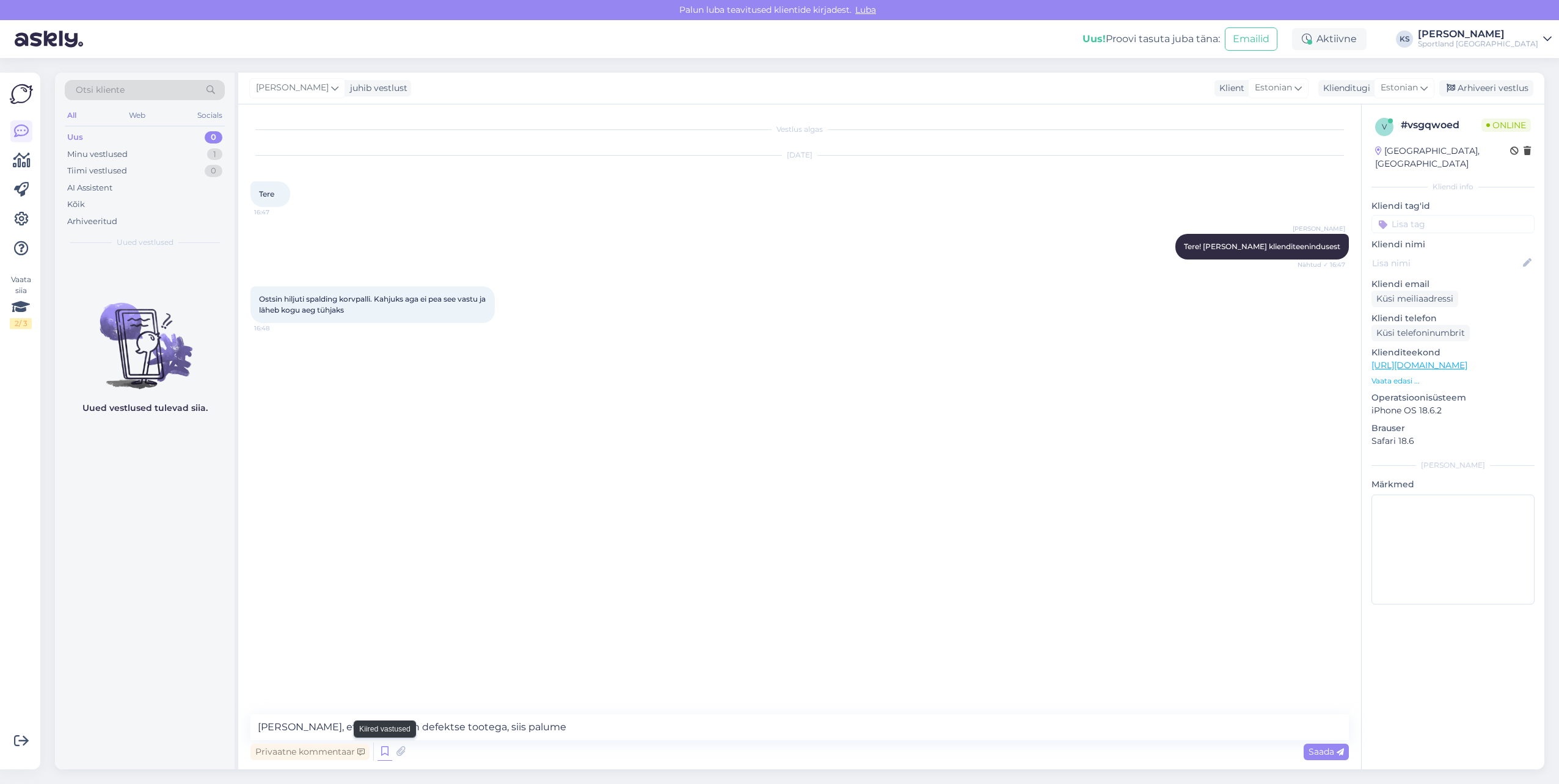
click at [386, 753] on icon at bounding box center [384, 751] width 15 height 18
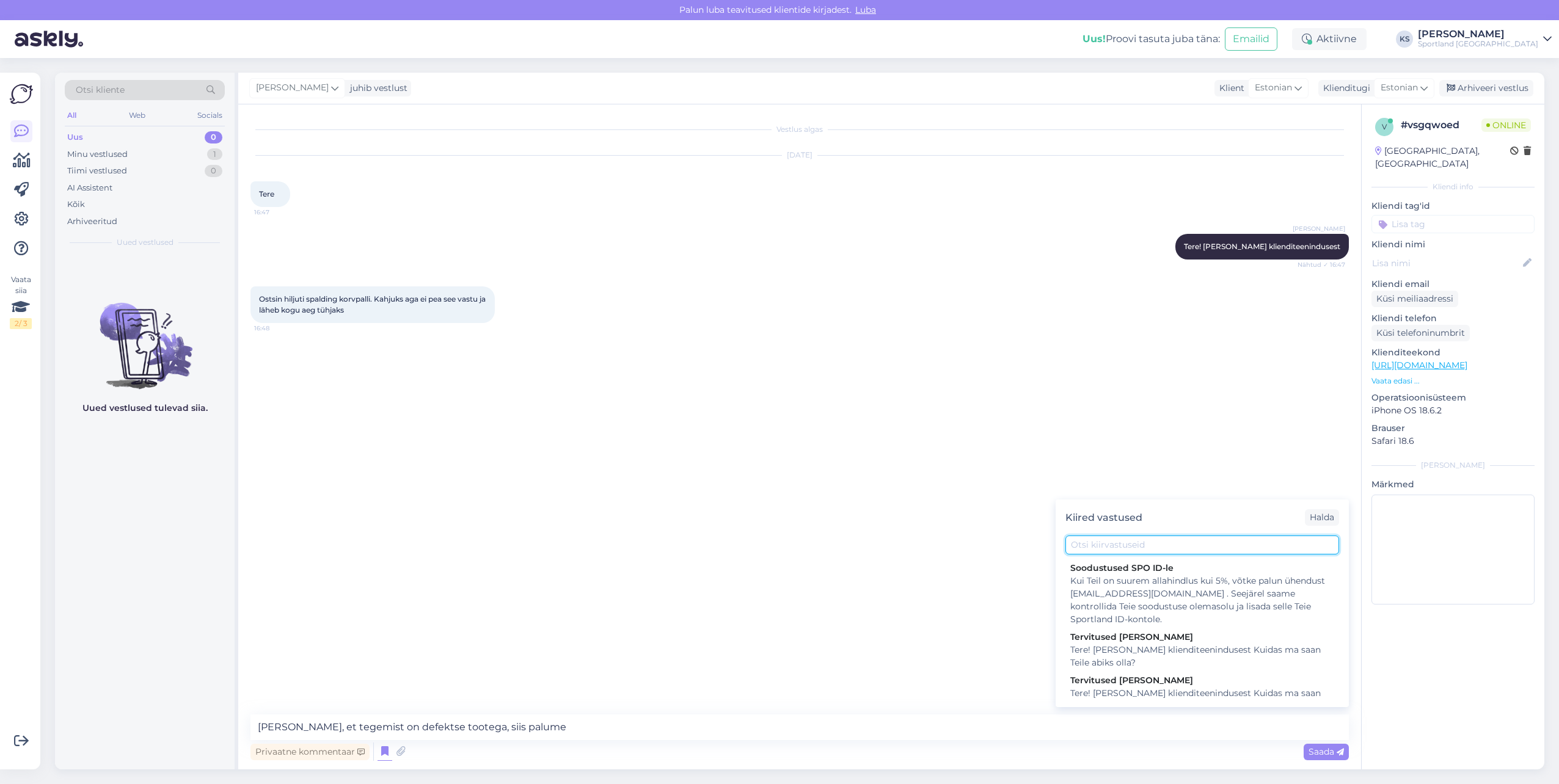
click at [1169, 544] on input "text" at bounding box center [1202, 545] width 273 height 19
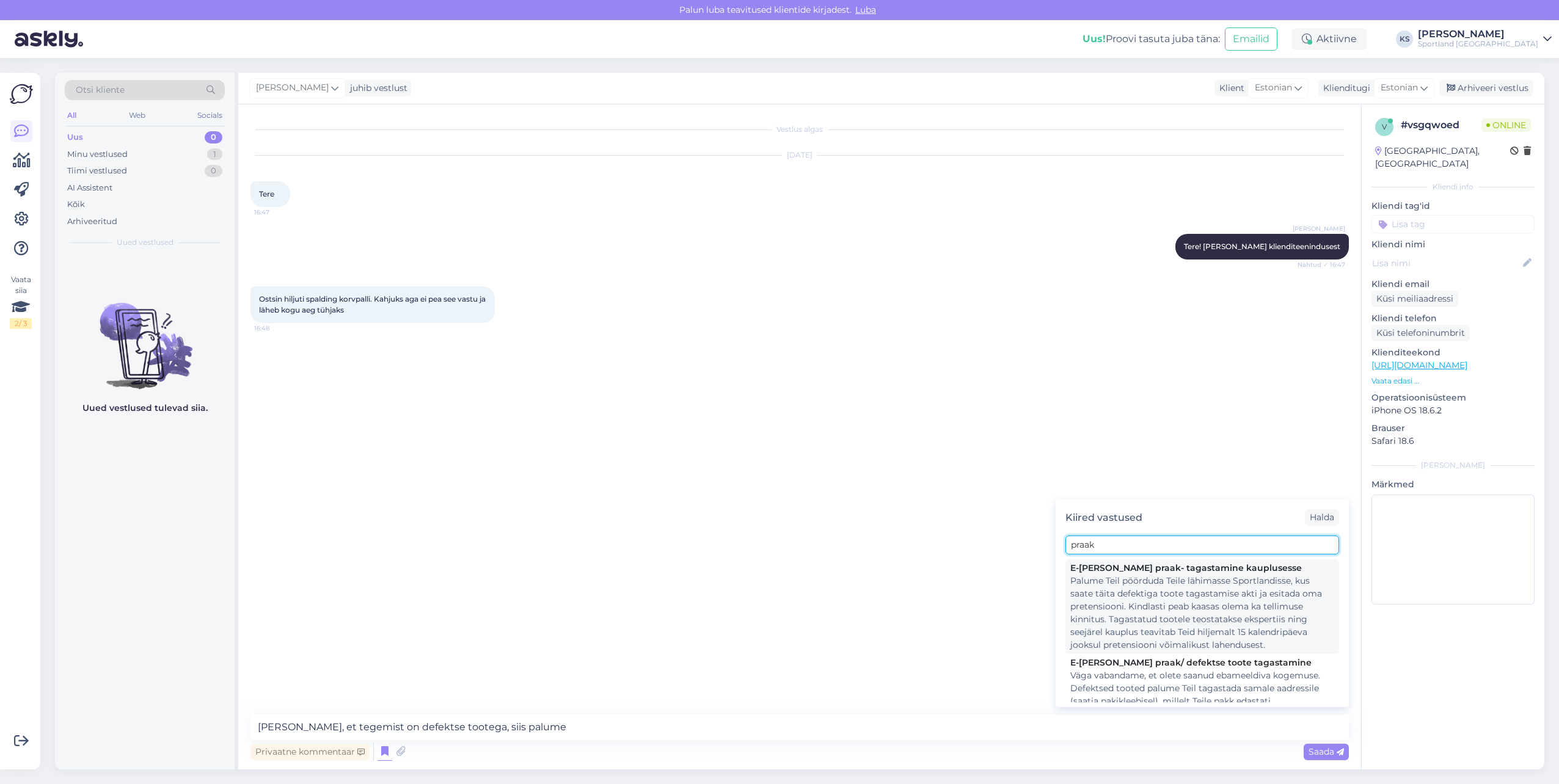
type input "praak"
click at [1191, 595] on div "Palume Teil pöörduda Teile lähimasse Sportlandisse, kus saate täita defektiga t…" at bounding box center [1202, 612] width 264 height 77
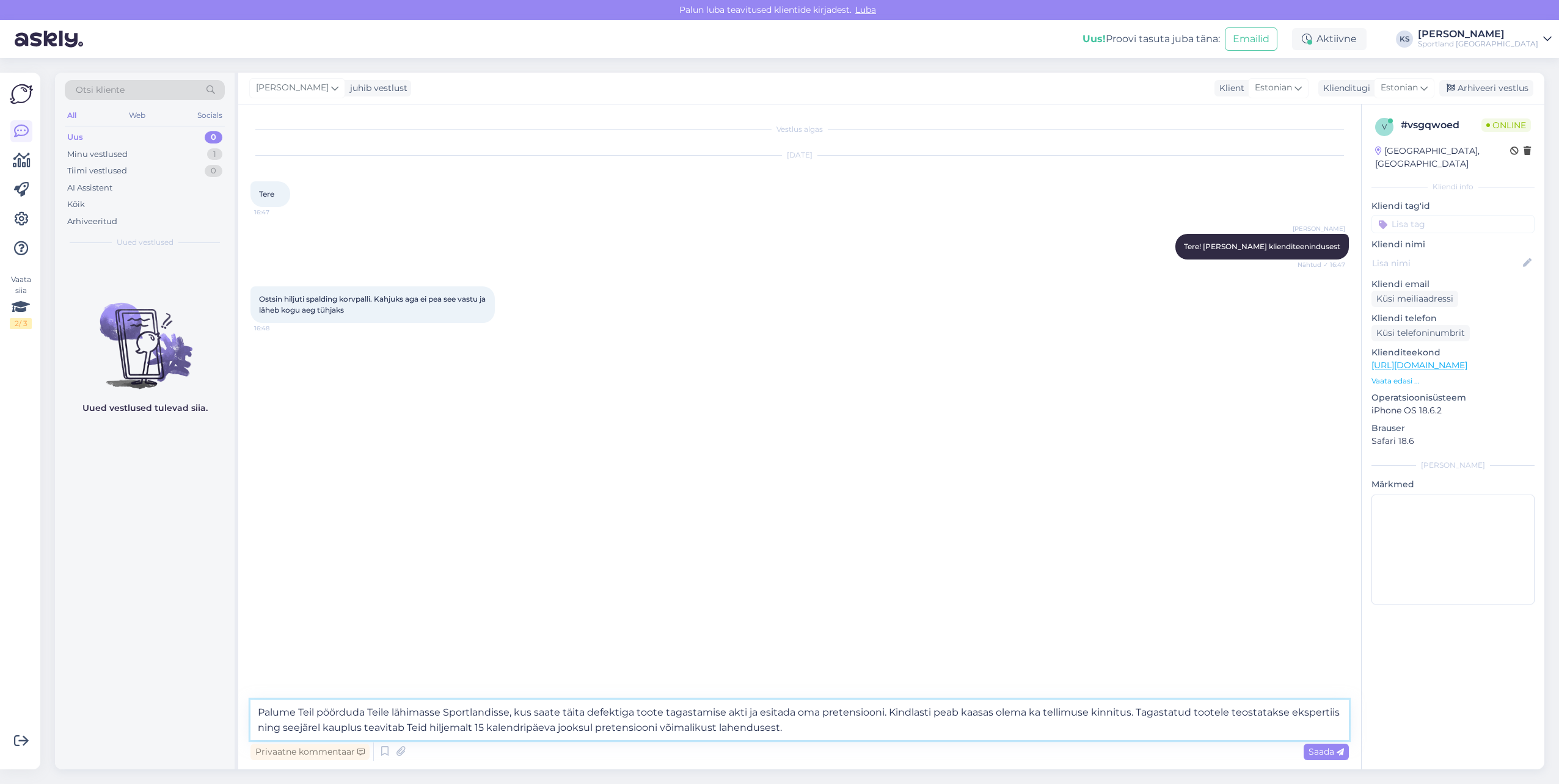
drag, startPoint x: 263, startPoint y: 713, endPoint x: 240, endPoint y: 713, distance: 23.0
click at [240, 713] on div "Vestlus algas [DATE] Tere 16:47 [PERSON_NAME] Tere! [PERSON_NAME] klienditeenin…" at bounding box center [800, 437] width 1123 height 665
paste textarea "[PERSON_NAME], et tegemist on defektse tootega, siis palume"
drag, startPoint x: 297, startPoint y: 725, endPoint x: 1275, endPoint y: 716, distance: 978.0
click at [1275, 716] on textarea "[PERSON_NAME], et tegemist on defektse tootega, siis palume Teil pöörduda Teile…" at bounding box center [800, 720] width 1099 height 40
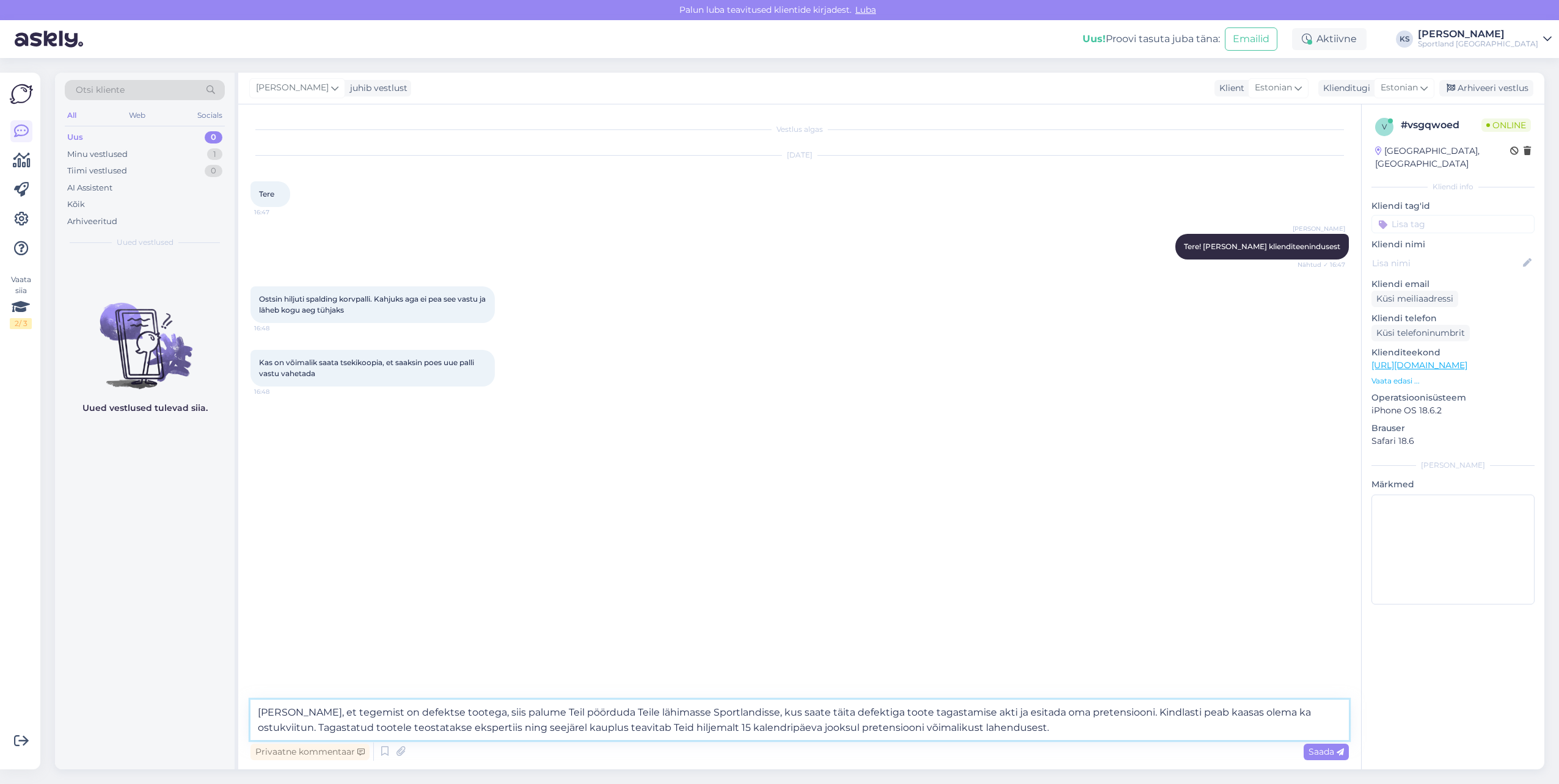
type textarea "[PERSON_NAME], et tegemist on defektse tootega, siis palume Teil pöörduda Teile…"
click at [1026, 725] on textarea "[PERSON_NAME], et tegemist on defektse tootega, siis palume Teil pöörduda Teile…" at bounding box center [800, 720] width 1099 height 40
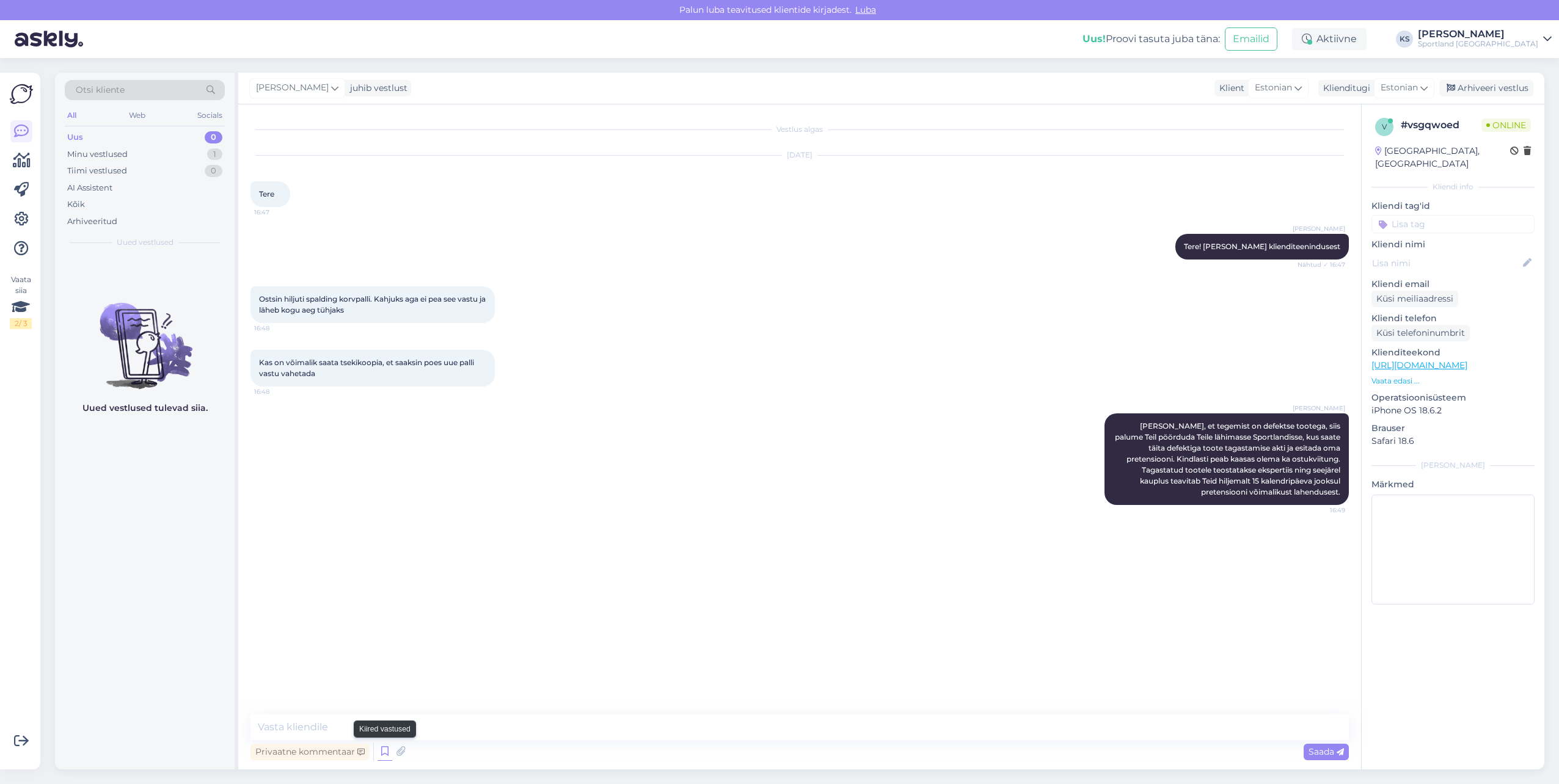
click at [388, 752] on icon at bounding box center [384, 751] width 15 height 18
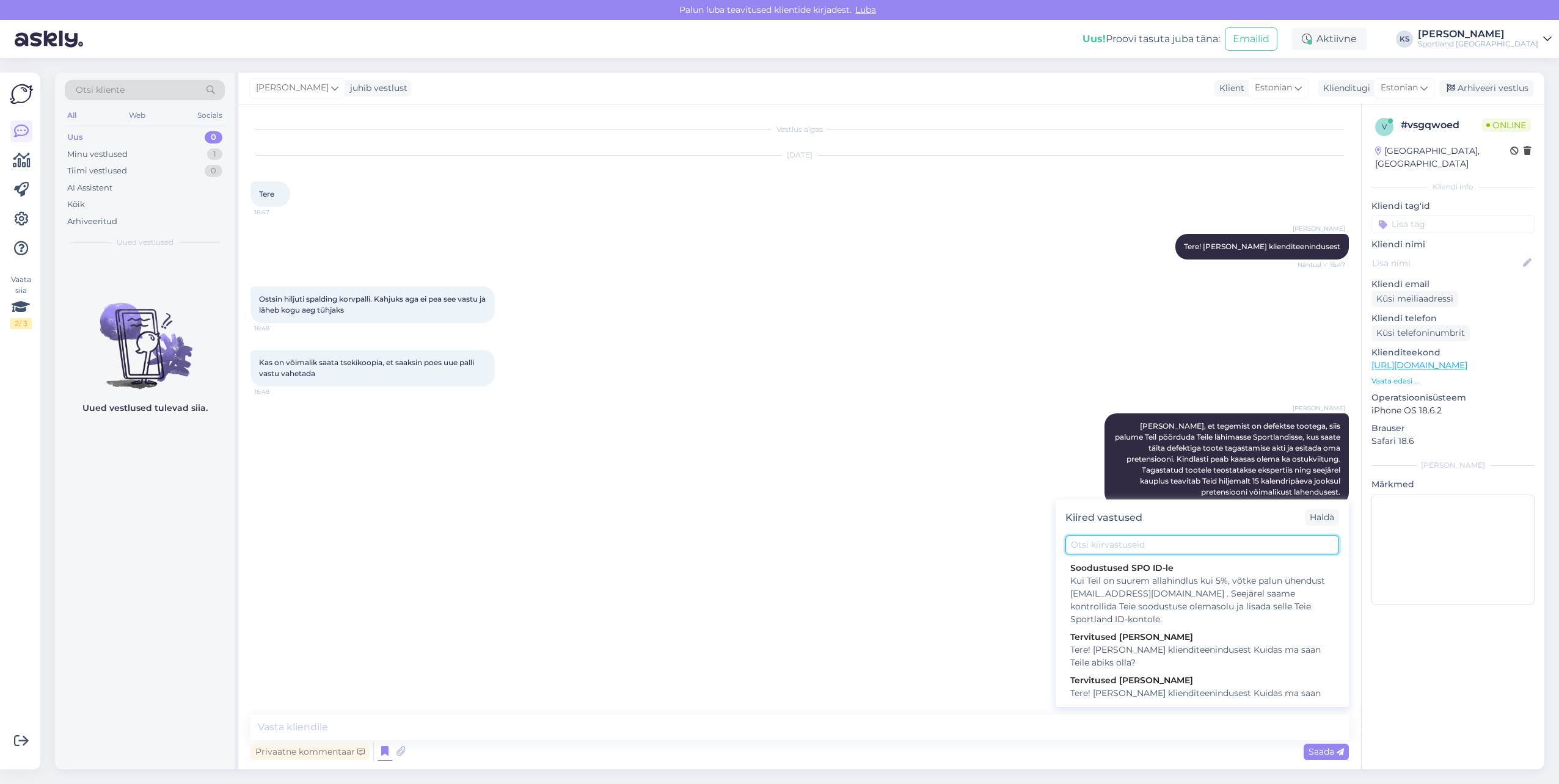
click at [1234, 550] on input "text" at bounding box center [1202, 545] width 273 height 19
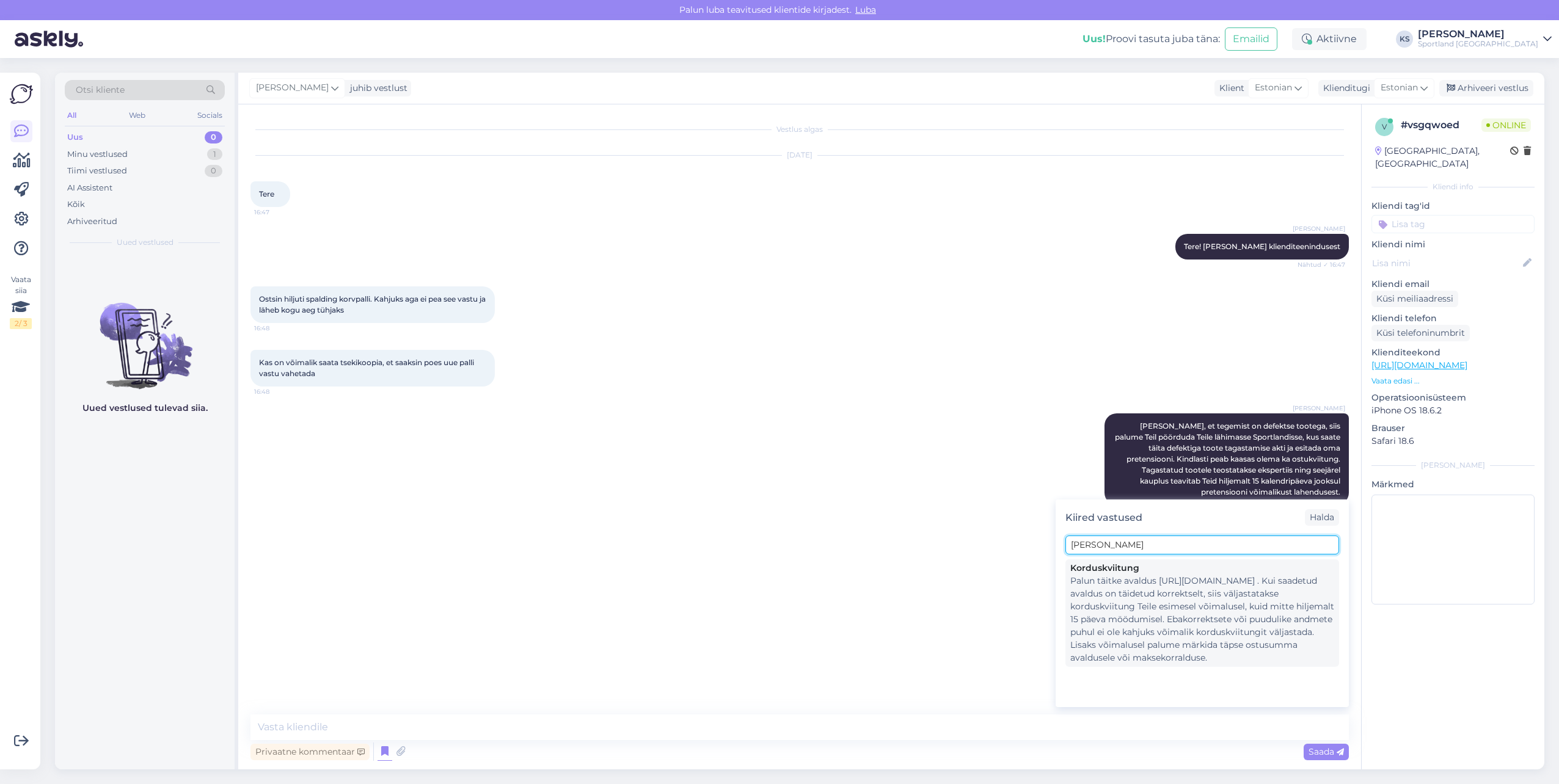
type input "[PERSON_NAME]"
click at [1220, 624] on div "Palun täitke avaldus [URL][DOMAIN_NAME] . Kui saadetud avaldus on täidetud korr…" at bounding box center [1202, 619] width 264 height 90
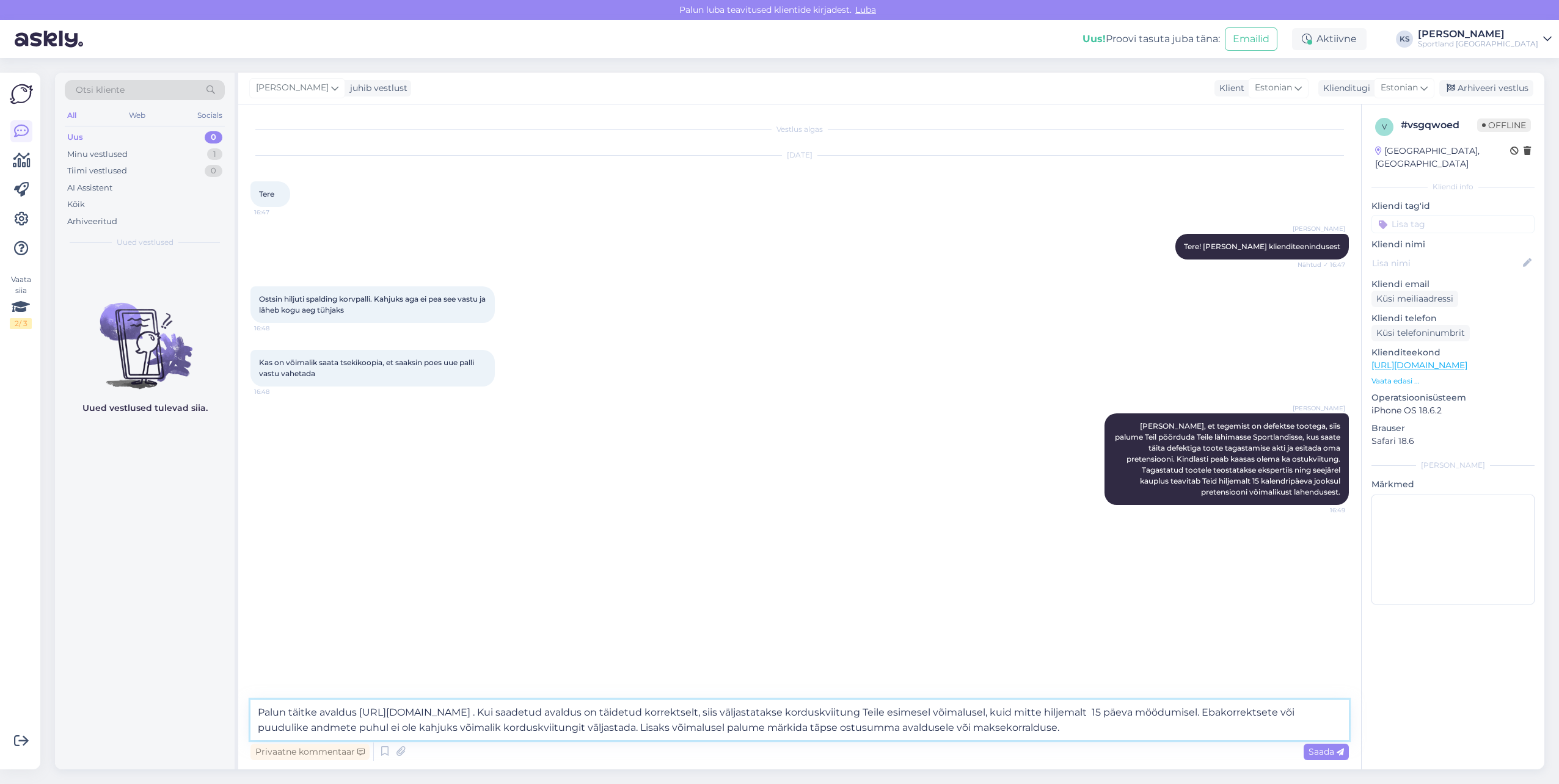
click at [1101, 730] on textarea "Palun täitke avaldus [URL][DOMAIN_NAME] . Kui saadetud avaldus on täidetud korr…" at bounding box center [800, 720] width 1099 height 40
drag, startPoint x: 1254, startPoint y: 710, endPoint x: 1042, endPoint y: 712, distance: 212.0
click at [1042, 712] on textarea "Palun täitke avaldus [URL][DOMAIN_NAME] . Kui saadetud avaldus on täidetud korr…" at bounding box center [800, 720] width 1099 height 40
type textarea "Palun täitke avaldus [URL][DOMAIN_NAME] . Kui saadetud avaldus on täidetud korr…"
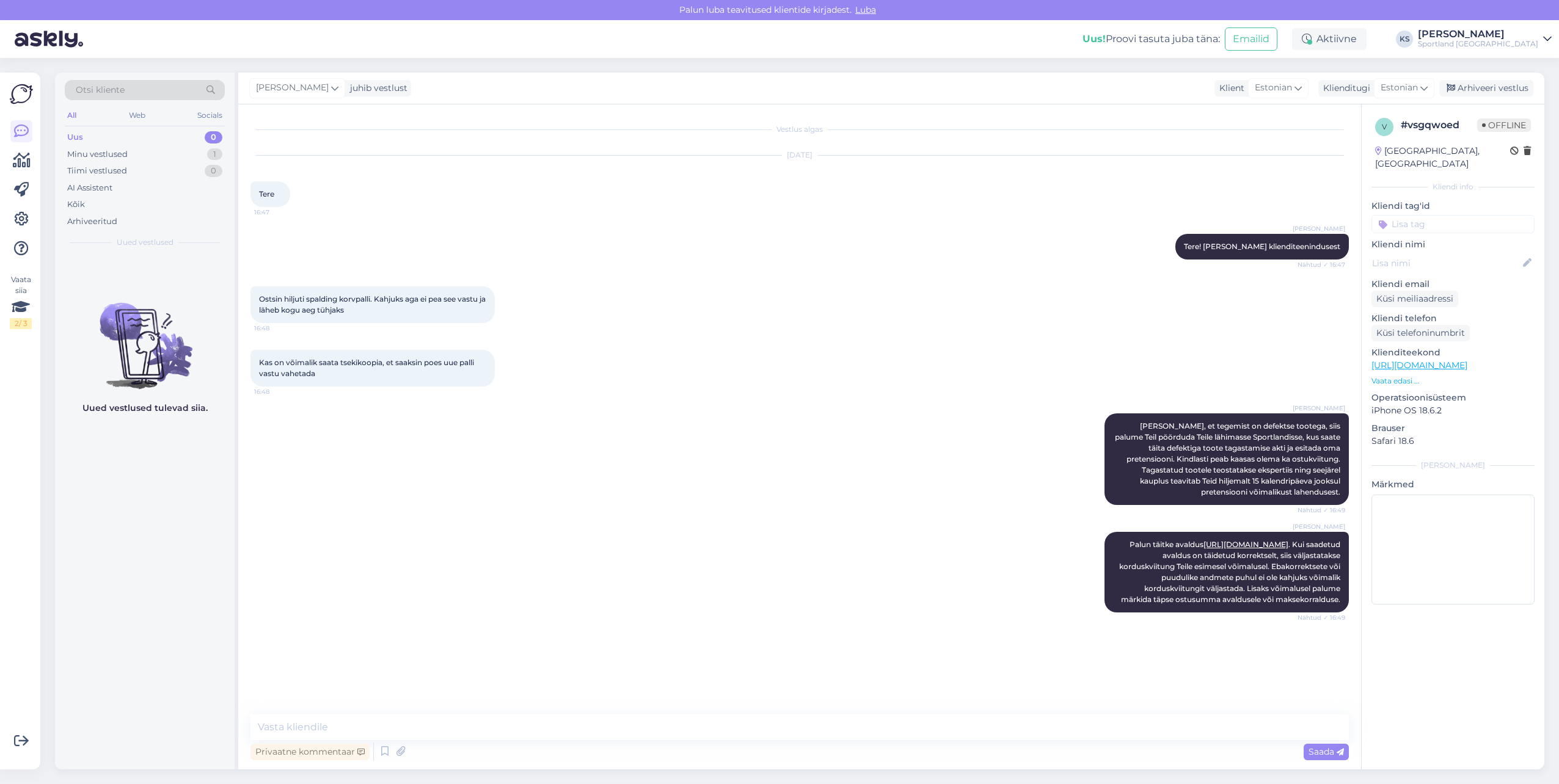
click at [1463, 215] on input at bounding box center [1452, 224] width 163 height 18
type input "pra"
click at [1436, 253] on span "Kaupluse praak" at bounding box center [1453, 256] width 57 height 7
click at [1475, 232] on input at bounding box center [1452, 241] width 163 height 18
type input "kvii"
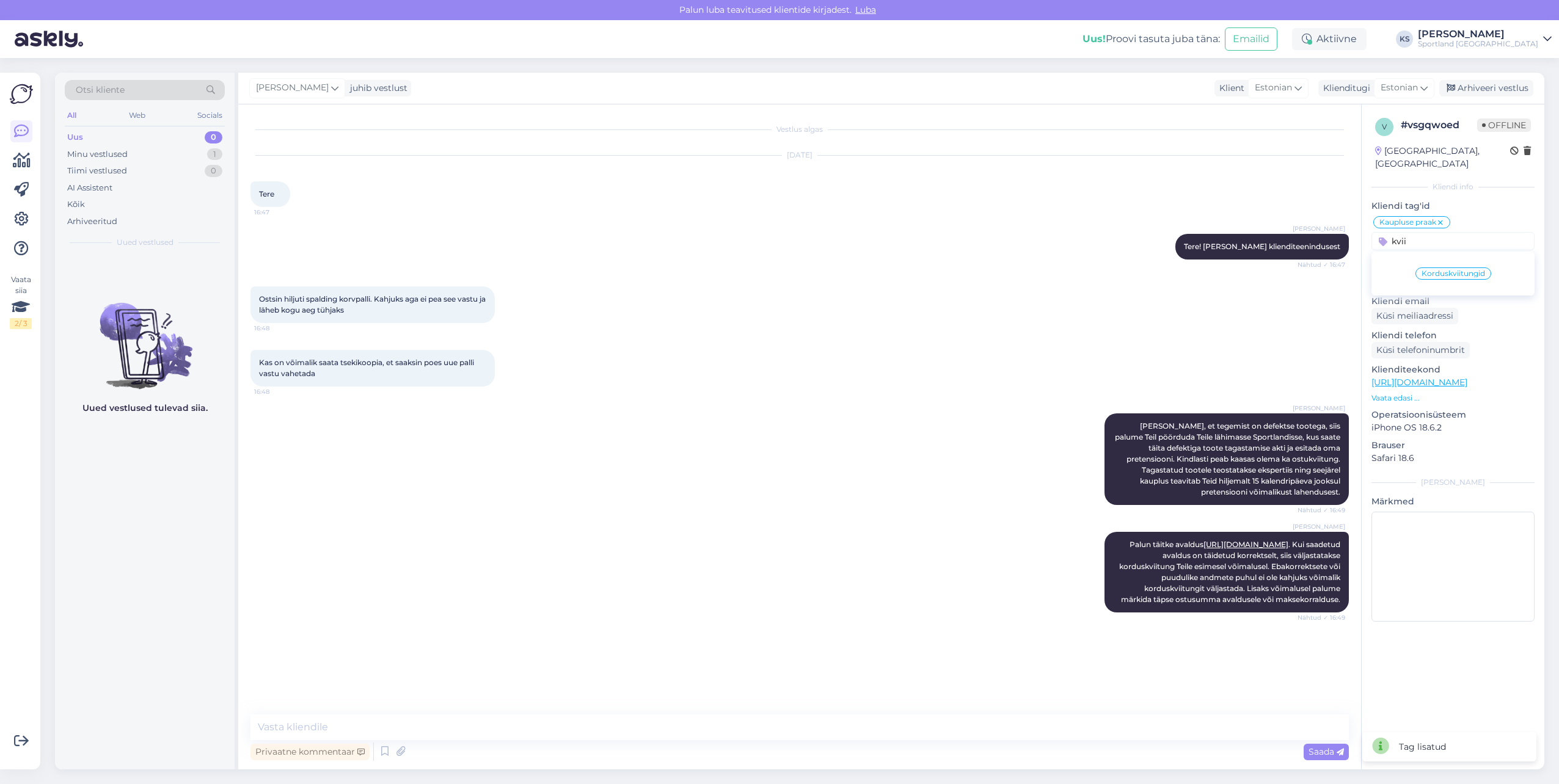
click at [1440, 270] on span "Korduskviitungid" at bounding box center [1453, 273] width 64 height 7
click at [1498, 100] on div "[PERSON_NAME] juhib vestlust Klient [DEMOGRAPHIC_DATA] Klienditugi [DEMOGRAPHIC…" at bounding box center [891, 88] width 1306 height 31
click at [1496, 91] on div "Arhiveeri vestlus" at bounding box center [1486, 88] width 94 height 17
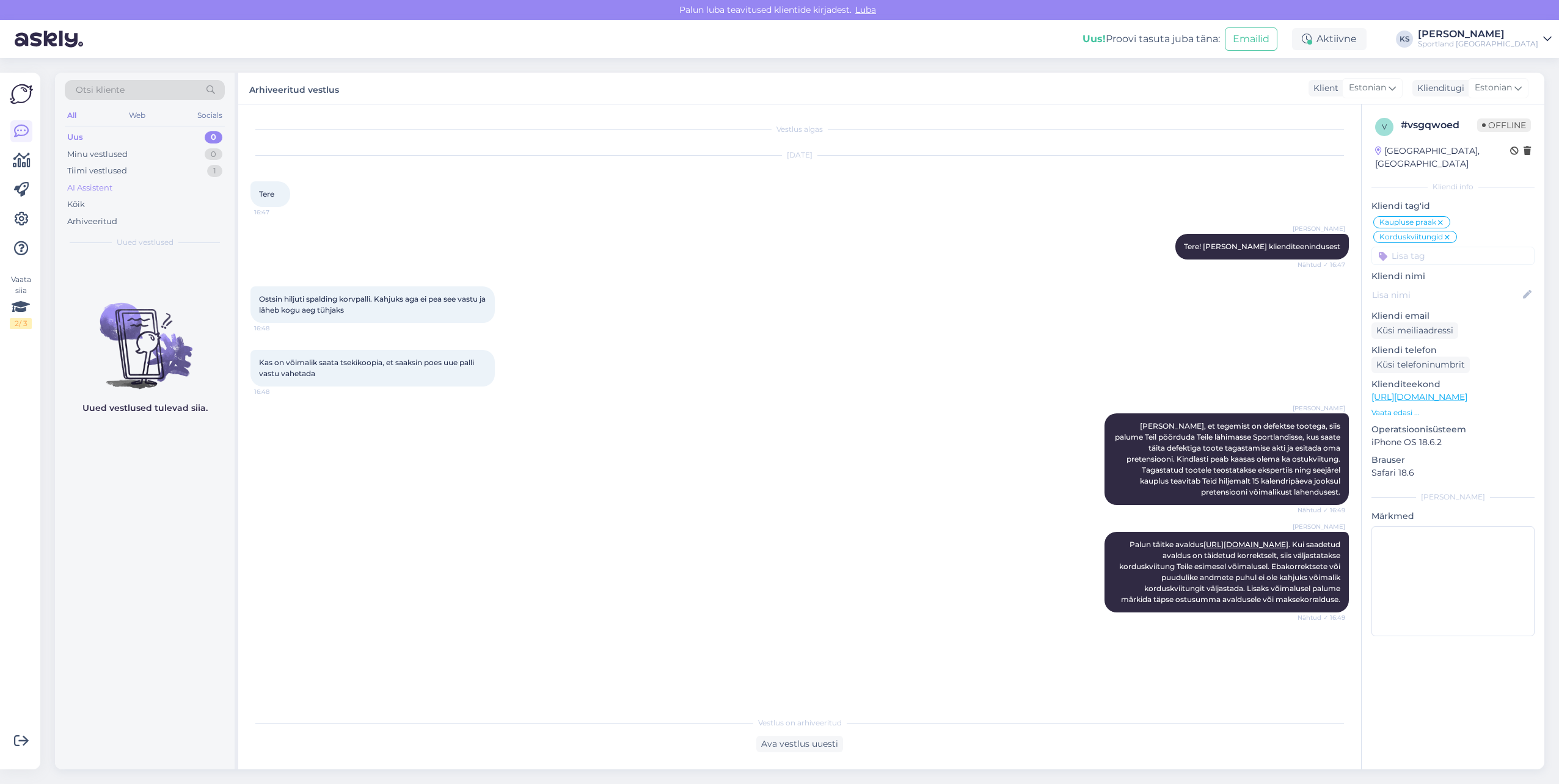
click at [179, 180] on div "AI Assistent" at bounding box center [145, 188] width 160 height 17
click at [186, 173] on div "Tiimi vestlused 1" at bounding box center [145, 170] width 160 height 17
